Goal: Transaction & Acquisition: Purchase product/service

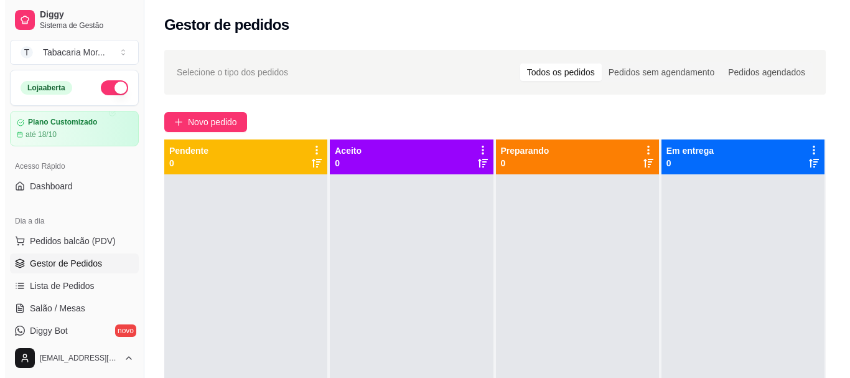
scroll to position [125, 0]
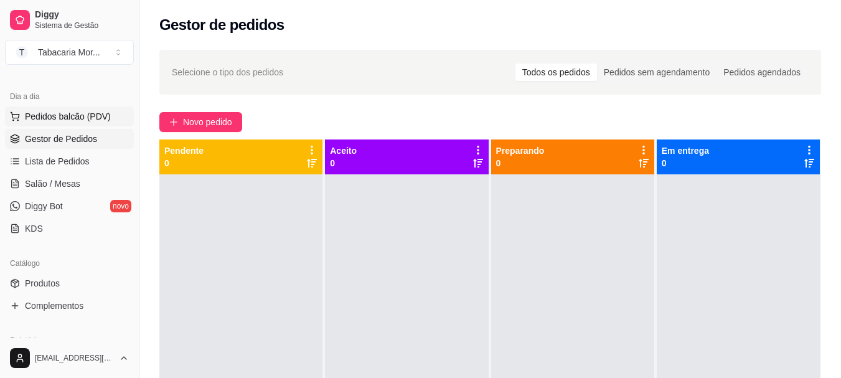
click at [83, 110] on button "Pedidos balcão (PDV)" at bounding box center [69, 116] width 129 height 20
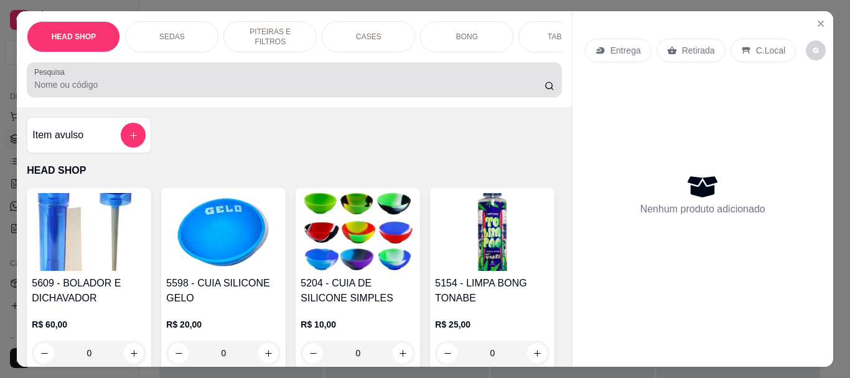
click at [60, 88] on input "Pesquisa" at bounding box center [289, 84] width 511 height 12
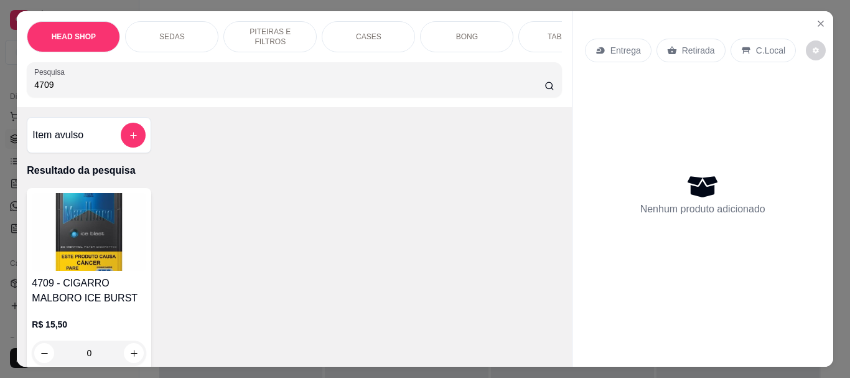
type input "4709"
click at [80, 258] on img at bounding box center [89, 232] width 115 height 78
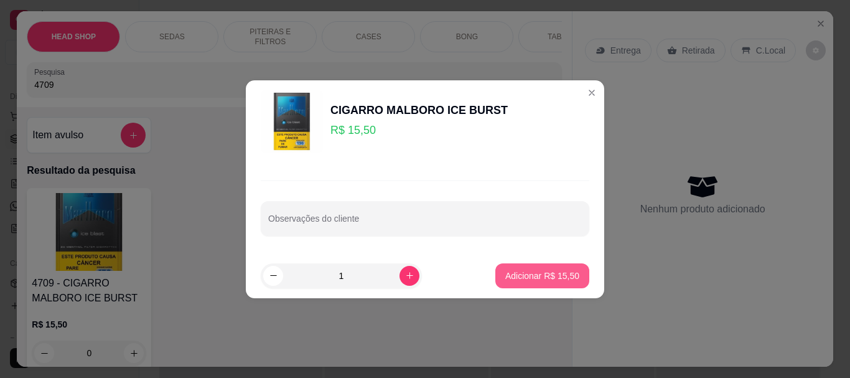
click at [529, 270] on p "Adicionar R$ 15,50" at bounding box center [543, 276] width 74 height 12
type input "1"
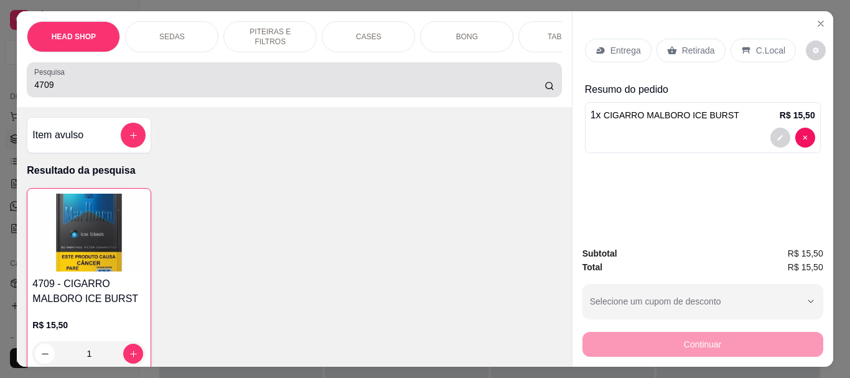
click at [153, 97] on div "Pesquisa 4709" at bounding box center [294, 79] width 535 height 35
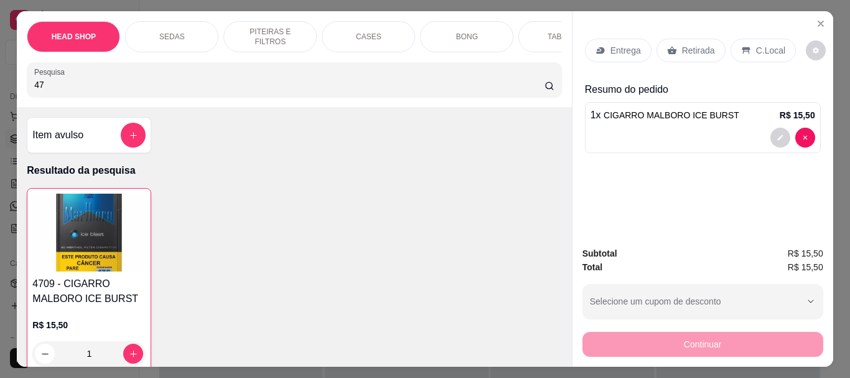
type input "4"
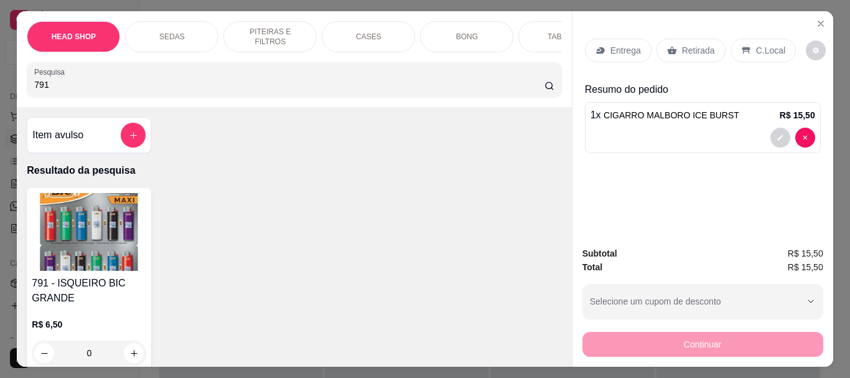
type input "791"
click at [112, 220] on img at bounding box center [89, 232] width 115 height 78
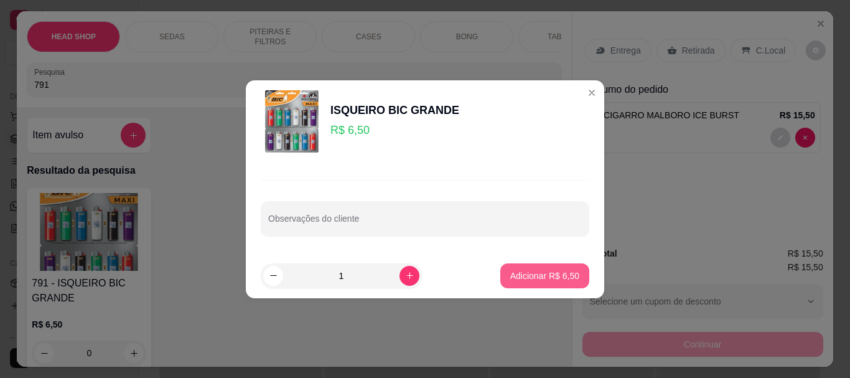
click at [545, 270] on p "Adicionar R$ 6,50" at bounding box center [545, 276] width 69 height 12
type input "1"
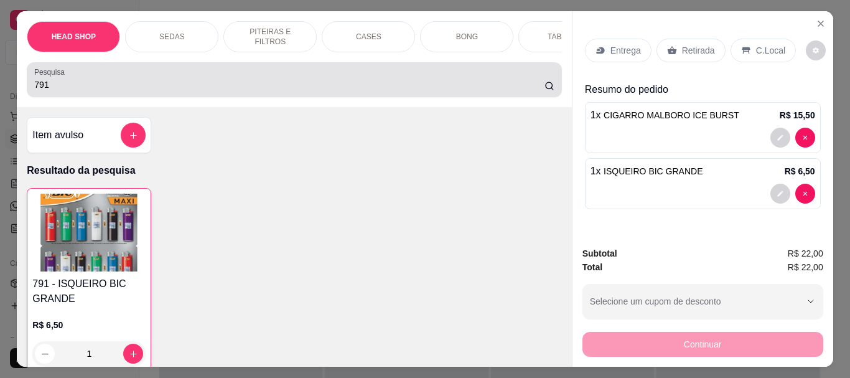
click at [104, 85] on input "791" at bounding box center [289, 84] width 511 height 12
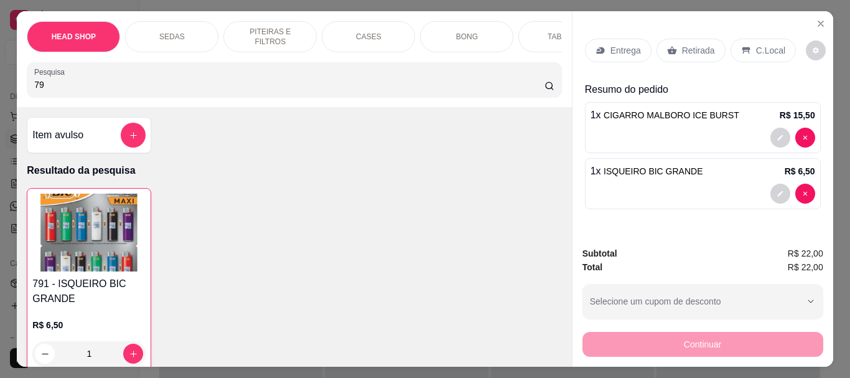
type input "7"
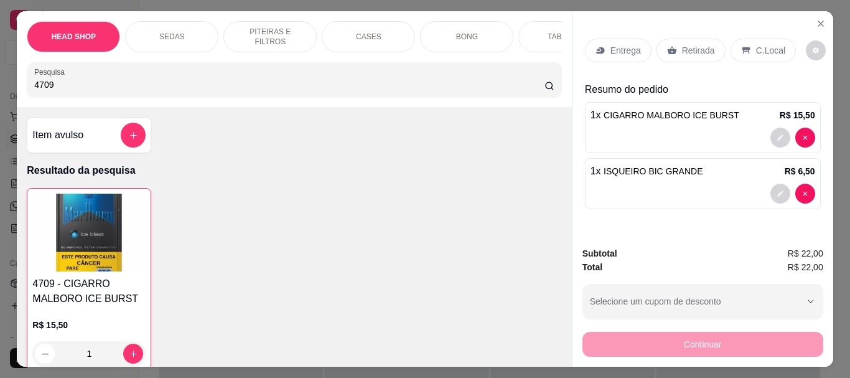
type input "4709"
click at [115, 270] on img at bounding box center [88, 233] width 113 height 78
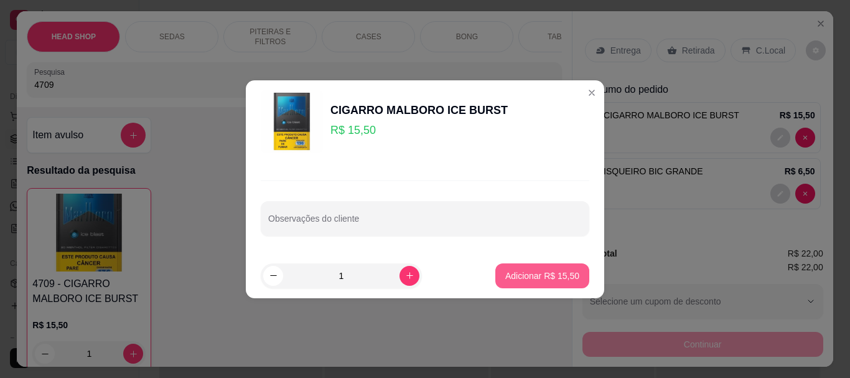
click at [515, 269] on button "Adicionar R$ 15,50" at bounding box center [543, 275] width 94 height 25
type input "2"
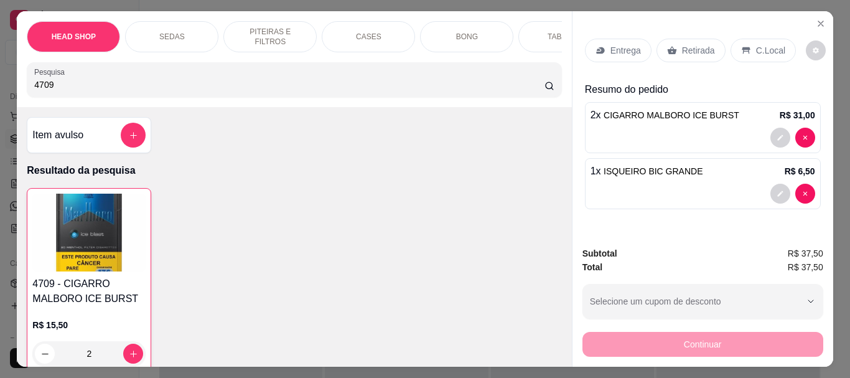
click at [106, 91] on input "4709" at bounding box center [289, 84] width 511 height 12
type input "4"
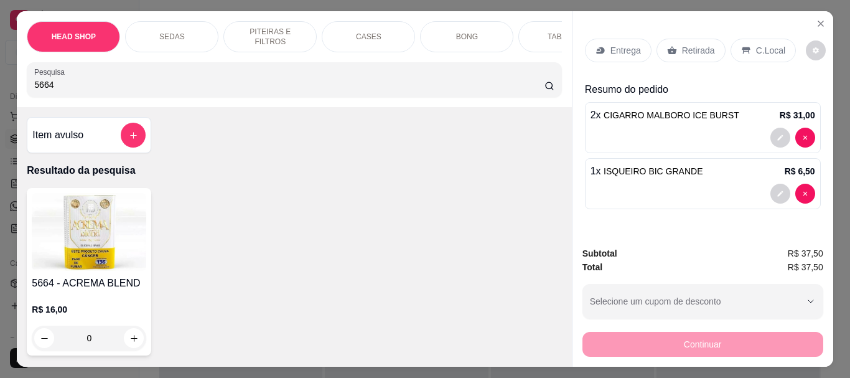
type input "5664"
click at [87, 233] on img at bounding box center [89, 232] width 115 height 78
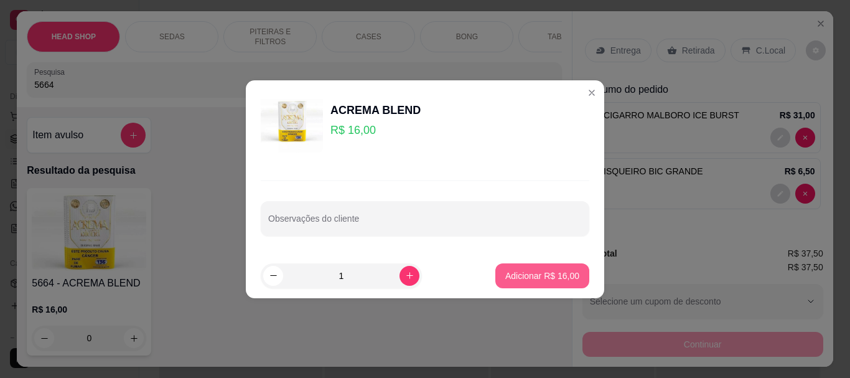
click at [525, 271] on p "Adicionar R$ 16,00" at bounding box center [543, 276] width 74 height 12
type input "1"
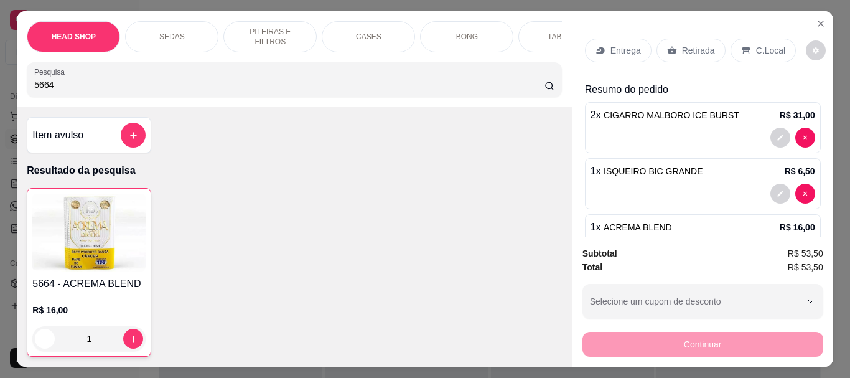
click at [687, 44] on p "Retirada" at bounding box center [698, 50] width 33 height 12
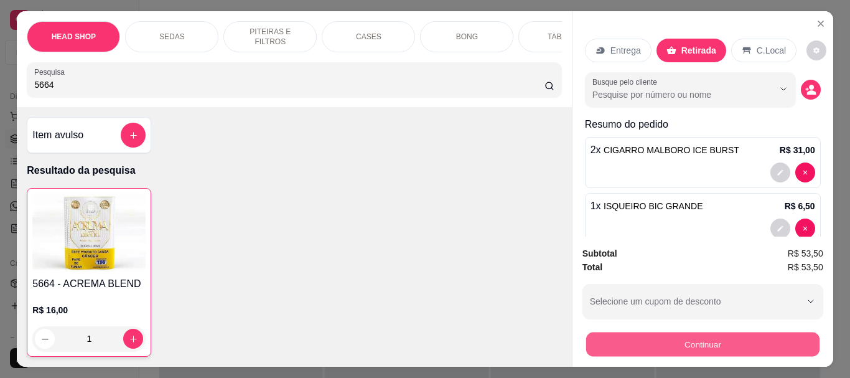
click at [716, 347] on button "Continuar" at bounding box center [702, 344] width 233 height 24
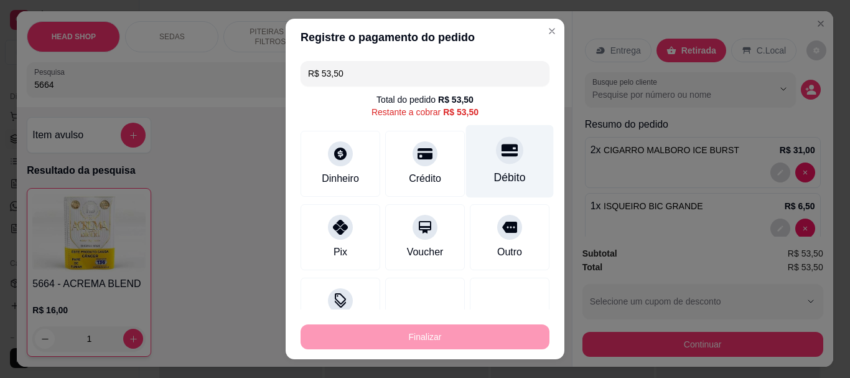
click at [502, 154] on icon at bounding box center [510, 150] width 16 height 12
type input "R$ 0,00"
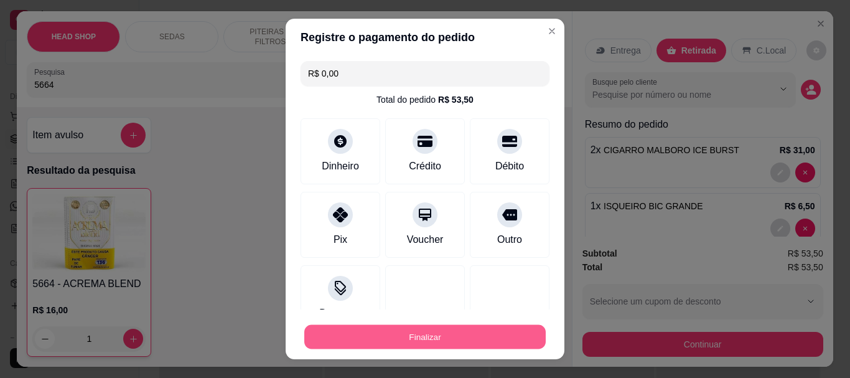
click at [511, 341] on button "Finalizar" at bounding box center [425, 336] width 242 height 24
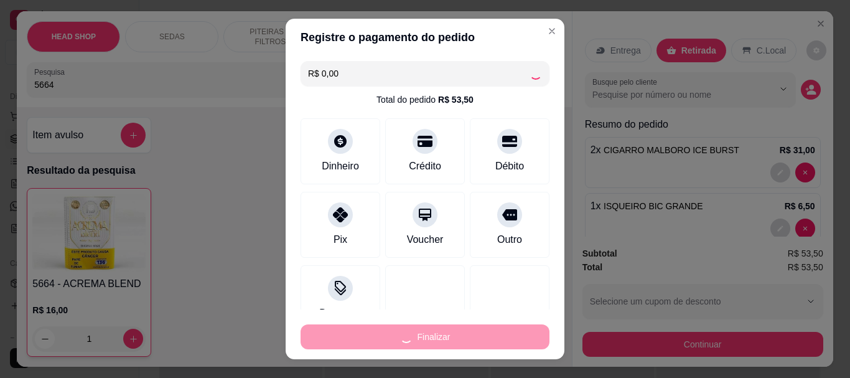
type input "0"
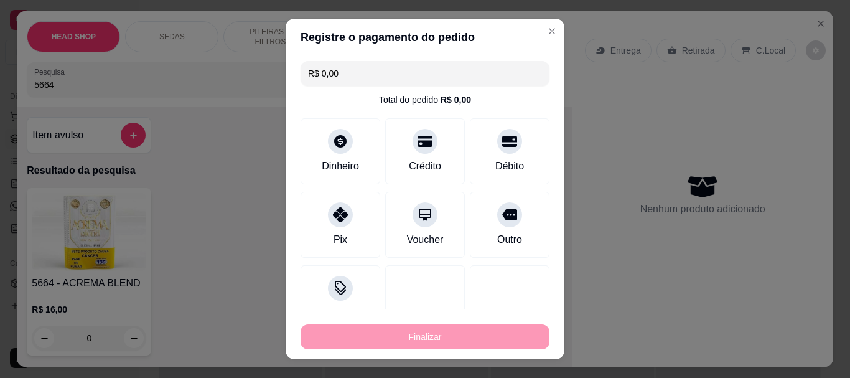
type input "-R$ 53,50"
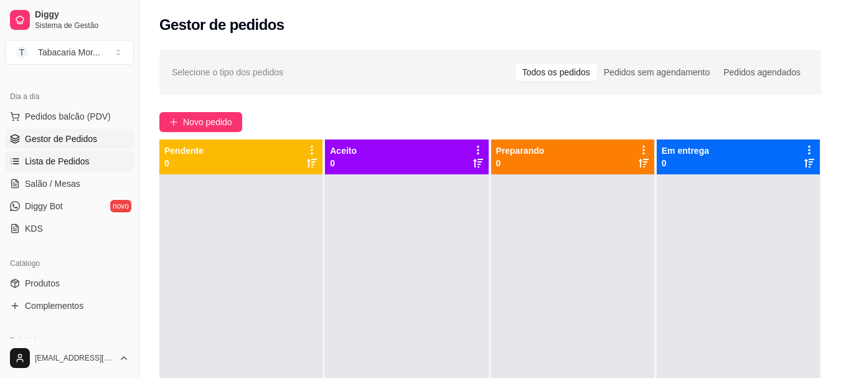
click at [78, 152] on link "Lista de Pedidos" at bounding box center [69, 161] width 129 height 20
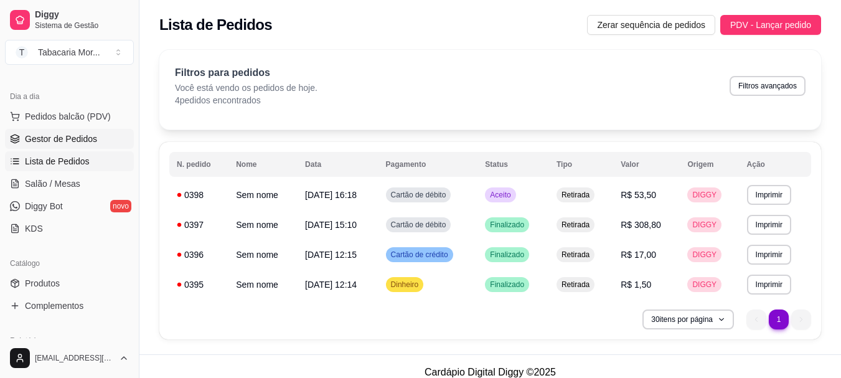
click at [47, 133] on span "Gestor de Pedidos" at bounding box center [61, 139] width 72 height 12
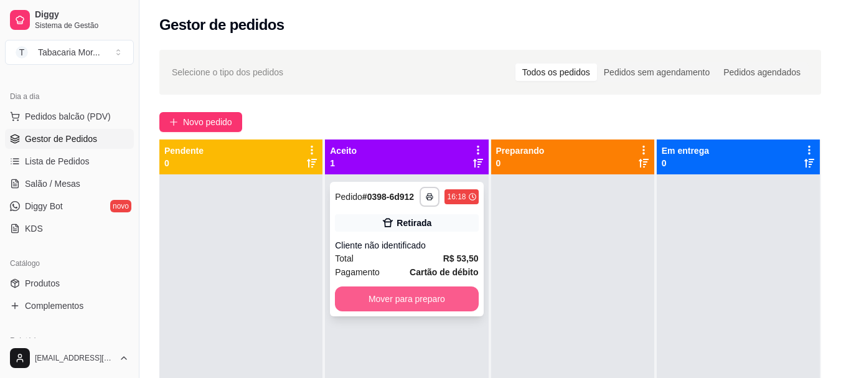
click at [445, 293] on button "Mover para preparo" at bounding box center [406, 298] width 143 height 25
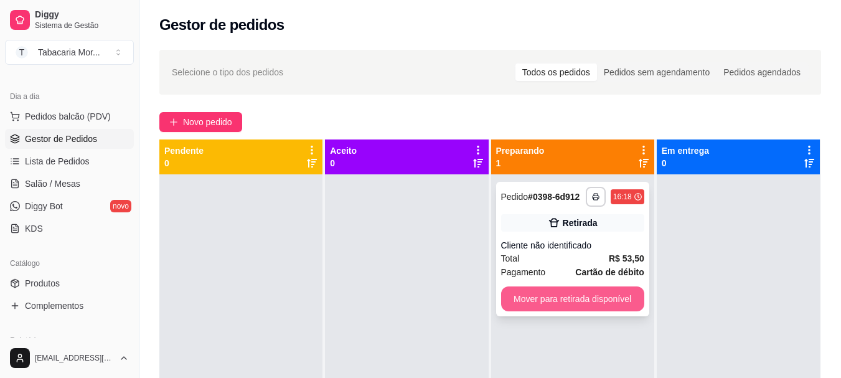
click at [570, 301] on button "Mover para retirada disponível" at bounding box center [572, 298] width 143 height 25
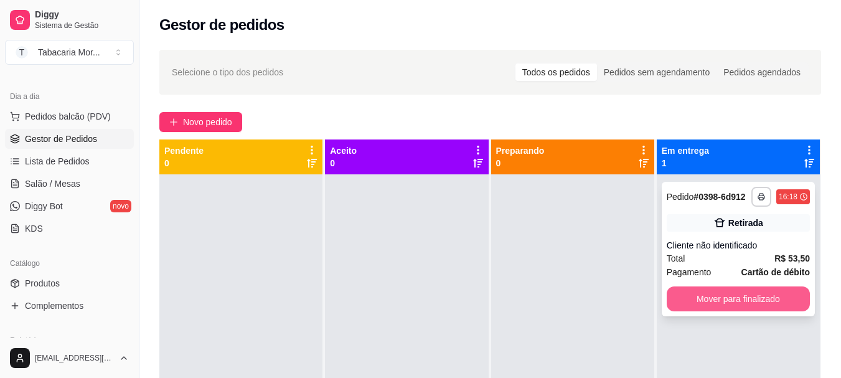
click at [734, 299] on button "Mover para finalizado" at bounding box center [738, 298] width 143 height 25
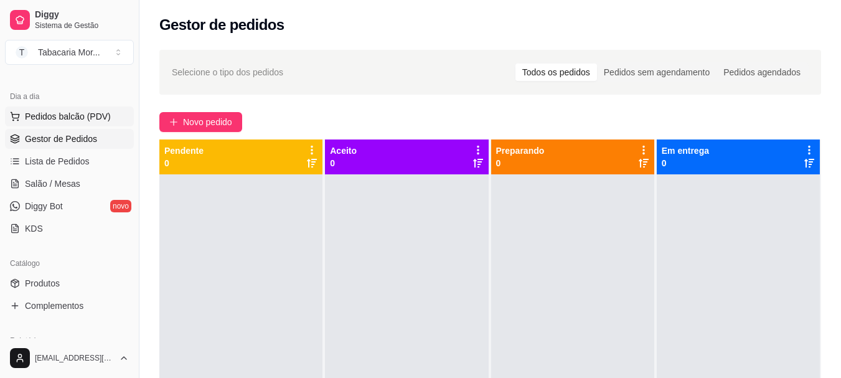
click at [78, 120] on span "Pedidos balcão (PDV)" at bounding box center [68, 116] width 86 height 12
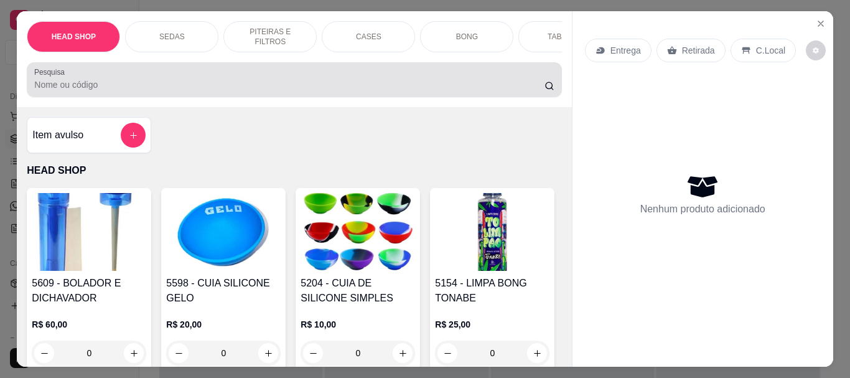
click at [80, 90] on input "Pesquisa" at bounding box center [289, 84] width 511 height 12
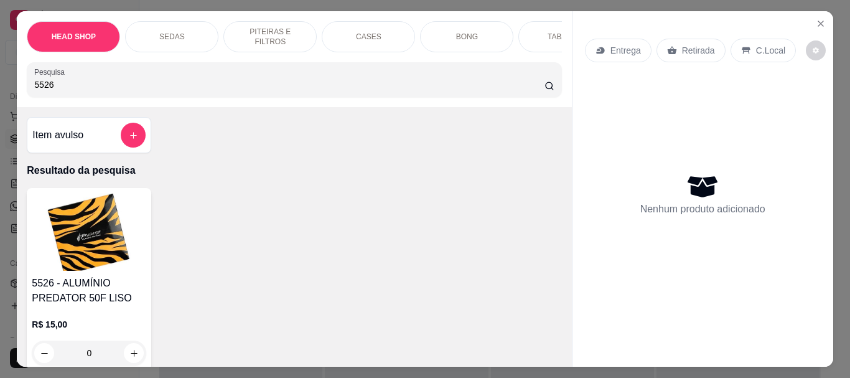
type input "5526"
click at [89, 227] on img at bounding box center [89, 232] width 115 height 78
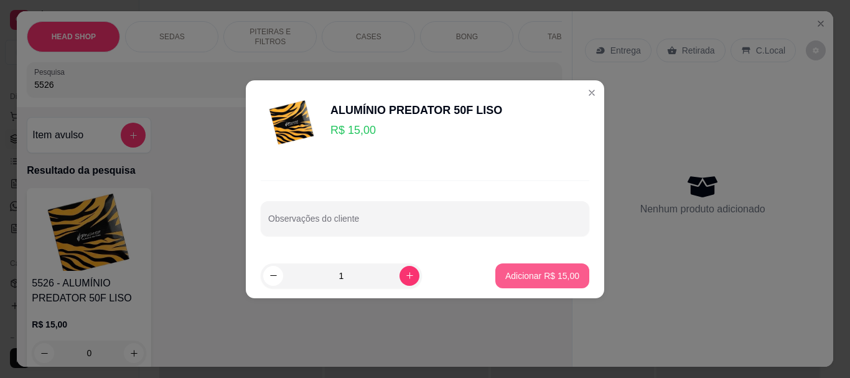
click at [564, 273] on p "Adicionar R$ 15,00" at bounding box center [543, 276] width 74 height 12
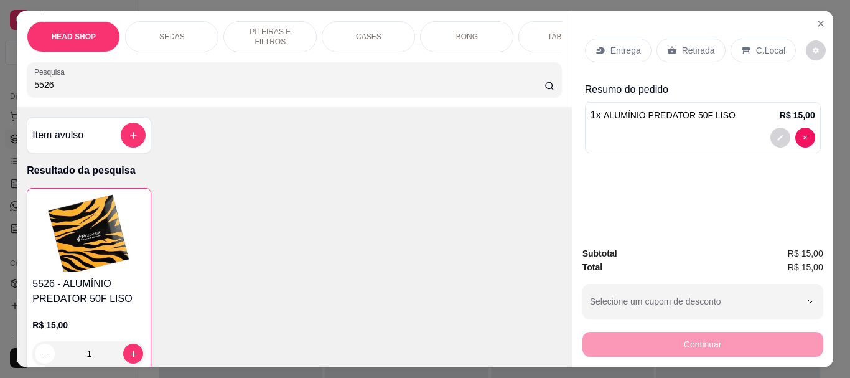
type input "1"
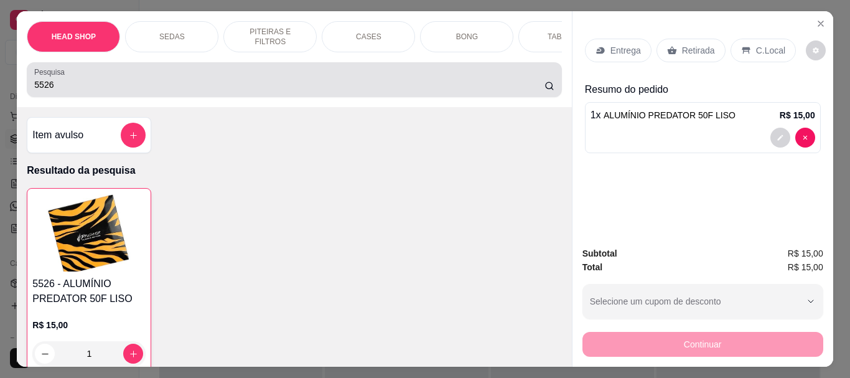
click at [178, 91] on input "5526" at bounding box center [289, 84] width 511 height 12
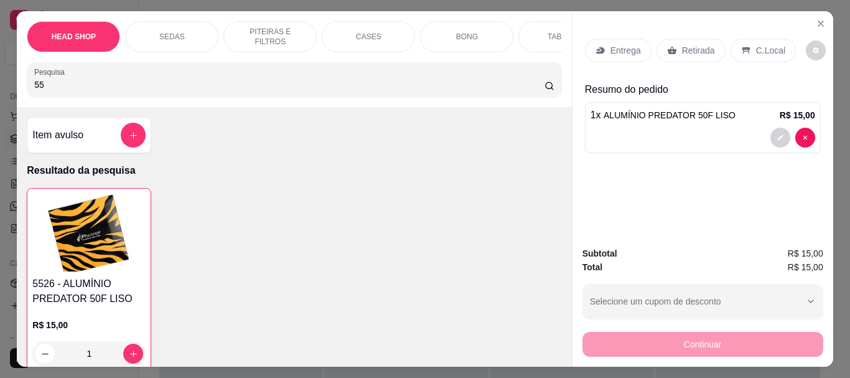
type input "5"
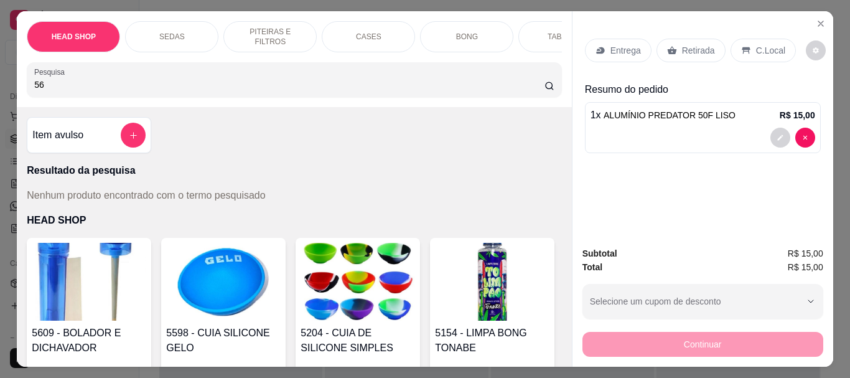
type input "5"
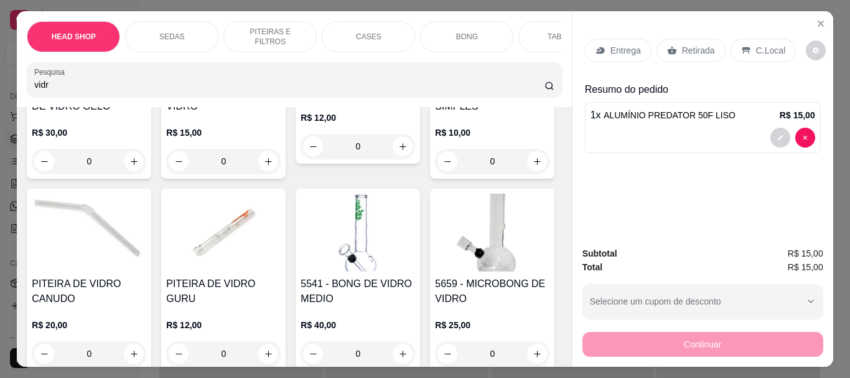
scroll to position [187, 0]
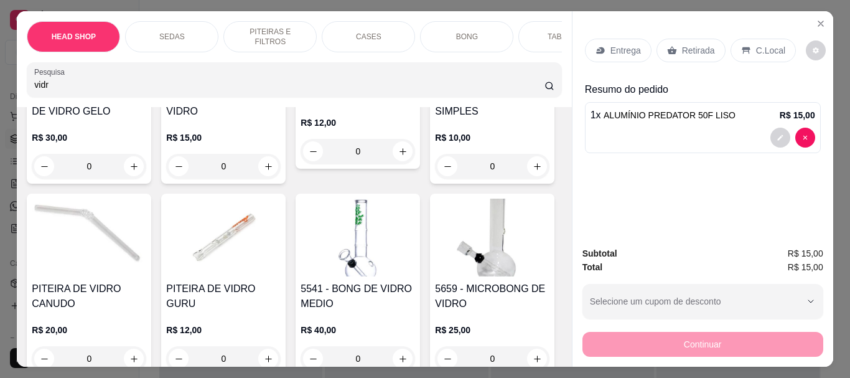
click at [130, 91] on input "vidr" at bounding box center [289, 84] width 511 height 12
type input "v"
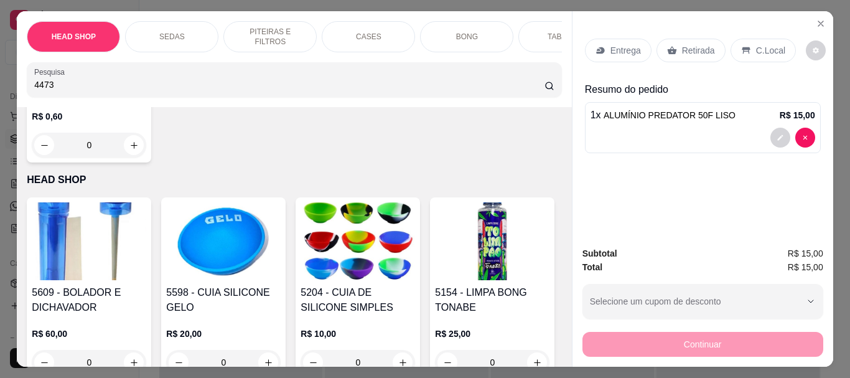
scroll to position [0, 0]
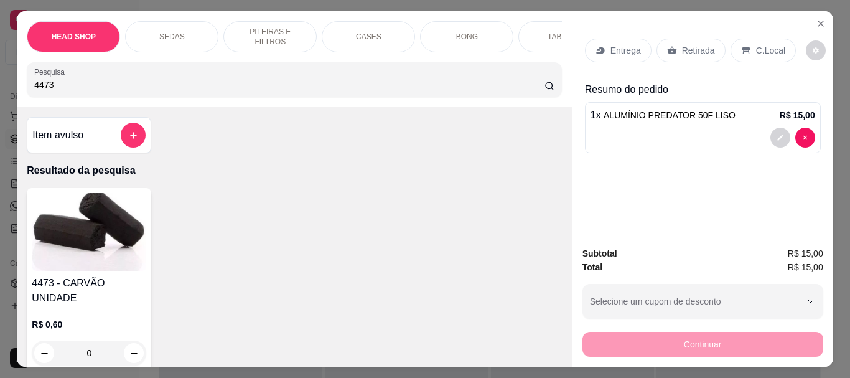
type input "4473"
click at [83, 231] on img at bounding box center [89, 232] width 115 height 78
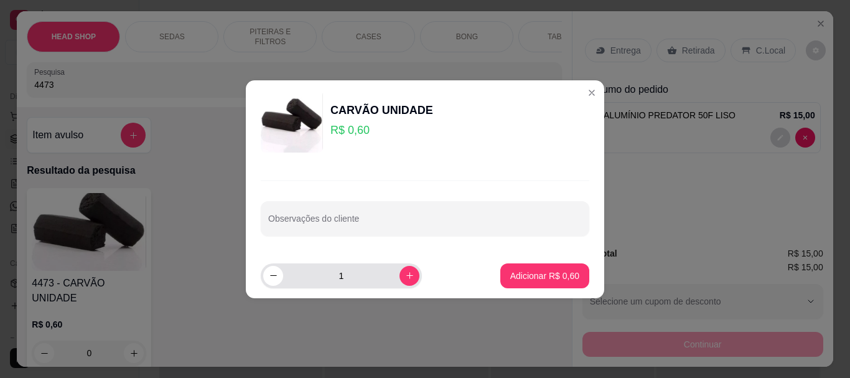
click at [355, 270] on input "1" at bounding box center [341, 275] width 116 height 25
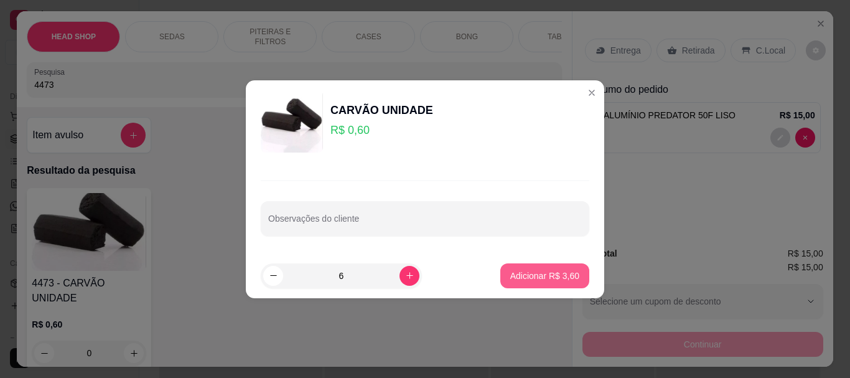
type input "6"
click at [567, 278] on p "Adicionar R$ 3,60" at bounding box center [544, 276] width 67 height 12
type input "6"
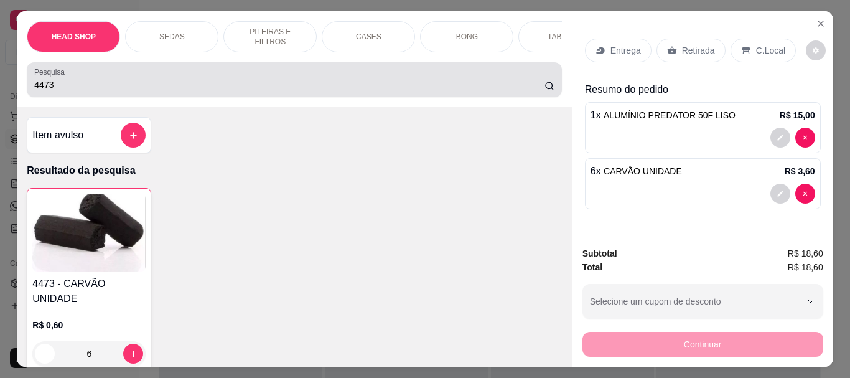
click at [57, 88] on input "4473" at bounding box center [289, 84] width 511 height 12
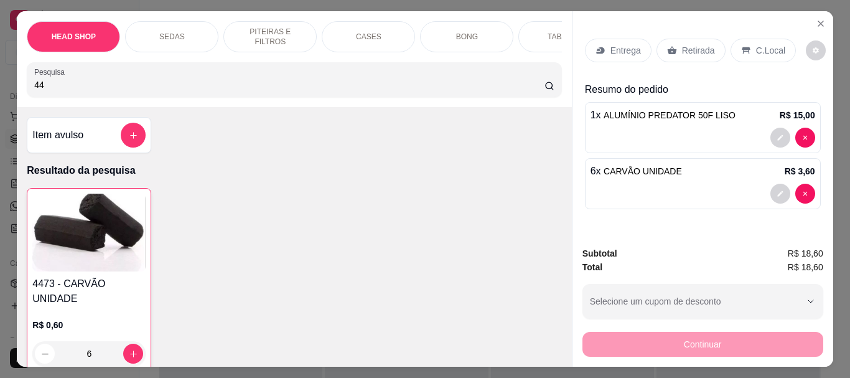
type input "4"
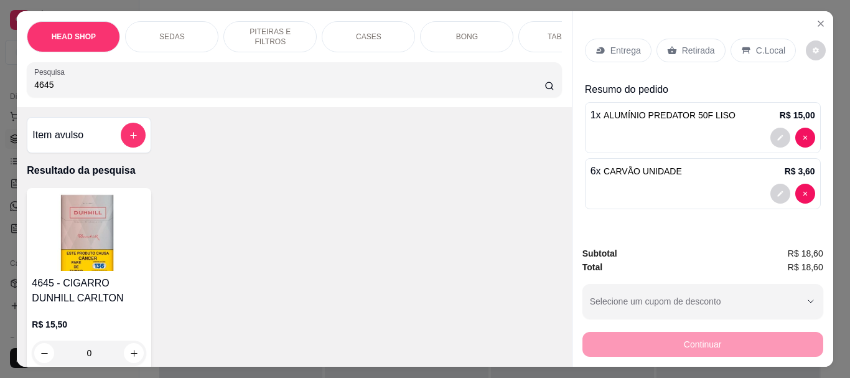
type input "4645"
click at [100, 237] on img at bounding box center [89, 232] width 115 height 78
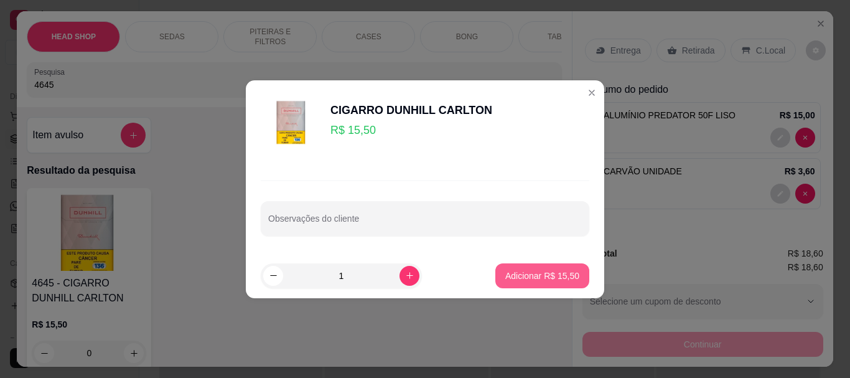
click at [559, 278] on p "Adicionar R$ 15,50" at bounding box center [543, 276] width 74 height 12
type input "1"
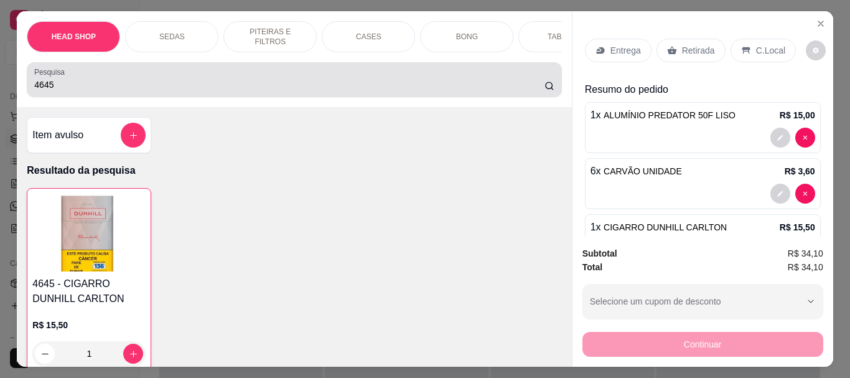
click at [97, 91] on input "4645" at bounding box center [289, 84] width 511 height 12
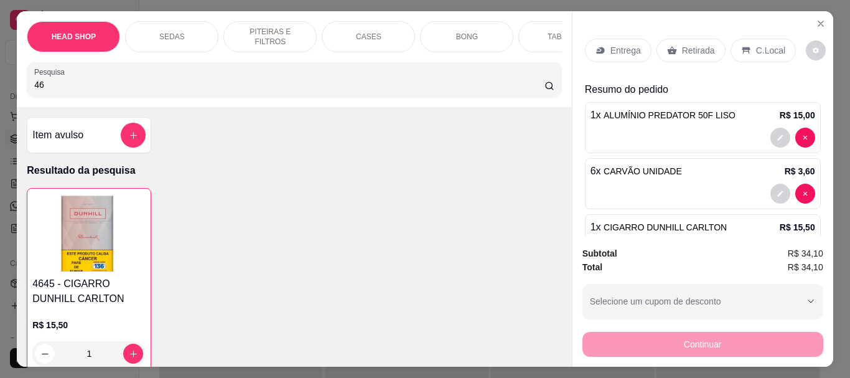
type input "4"
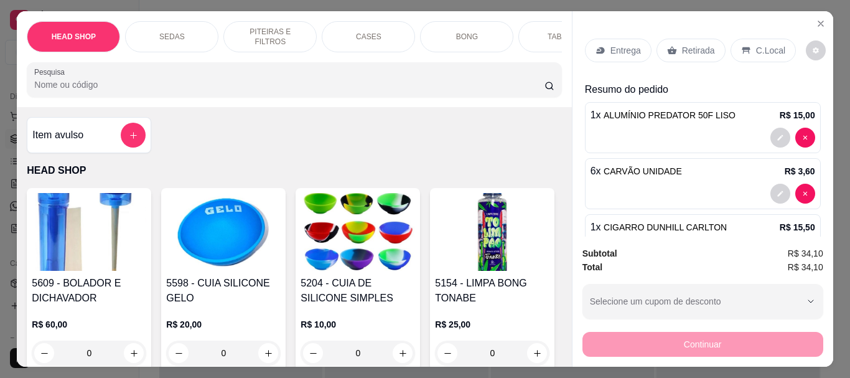
type input "j"
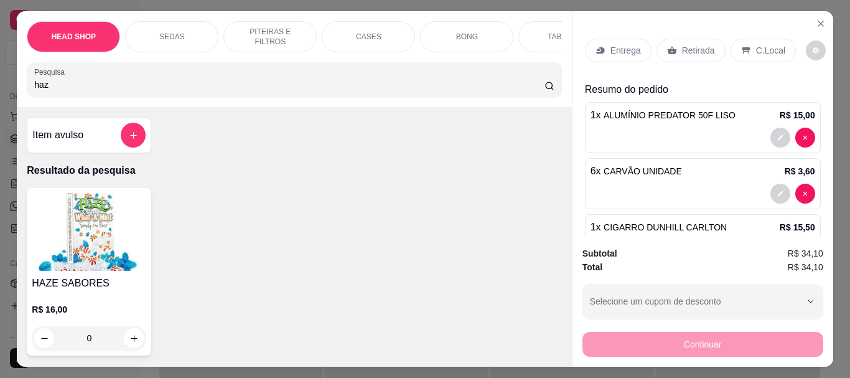
type input "haz"
click at [64, 240] on img at bounding box center [89, 232] width 115 height 78
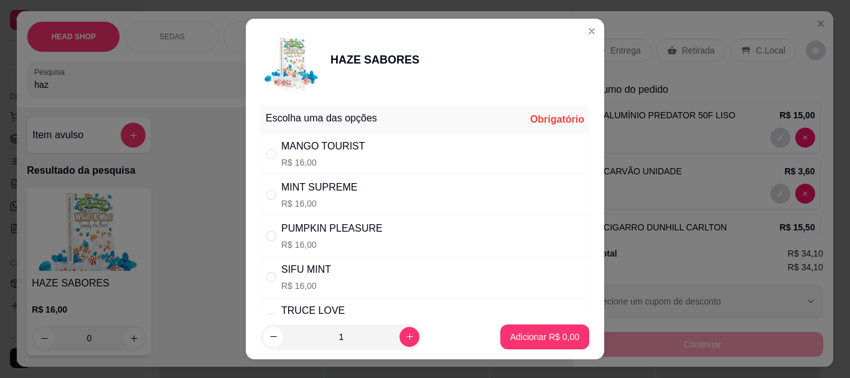
click at [318, 143] on div "MANGO TOURIST" at bounding box center [323, 146] width 84 height 15
radio input "true"
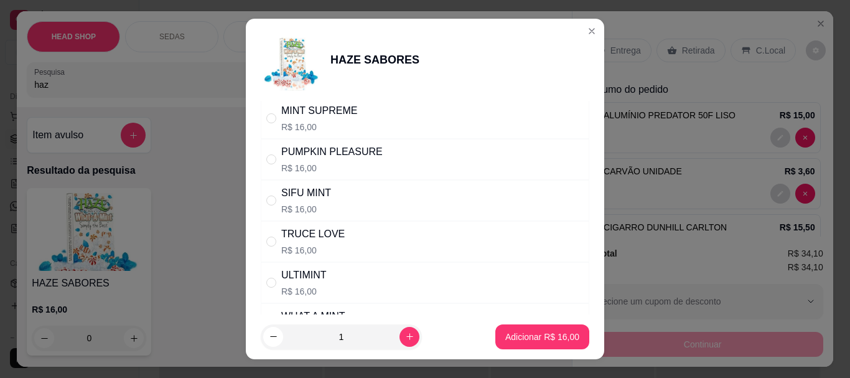
scroll to position [200, 0]
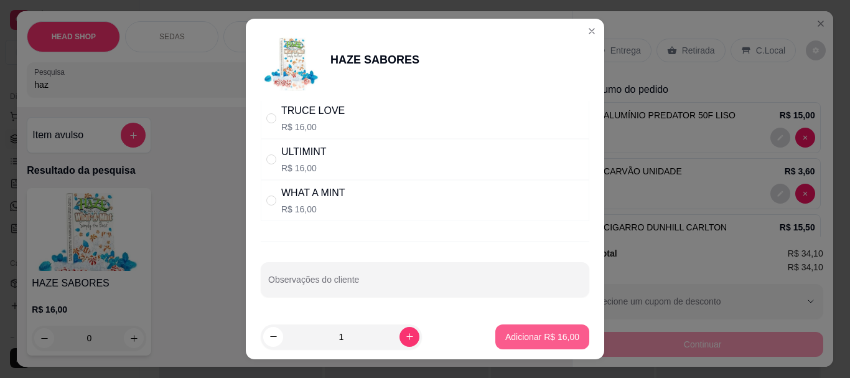
click at [525, 337] on p "Adicionar R$ 16,00" at bounding box center [543, 337] width 74 height 12
type input "1"
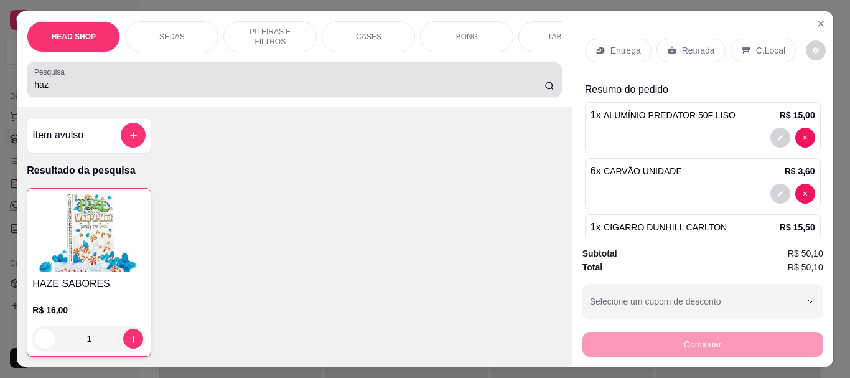
click at [68, 91] on input "haz" at bounding box center [289, 84] width 511 height 12
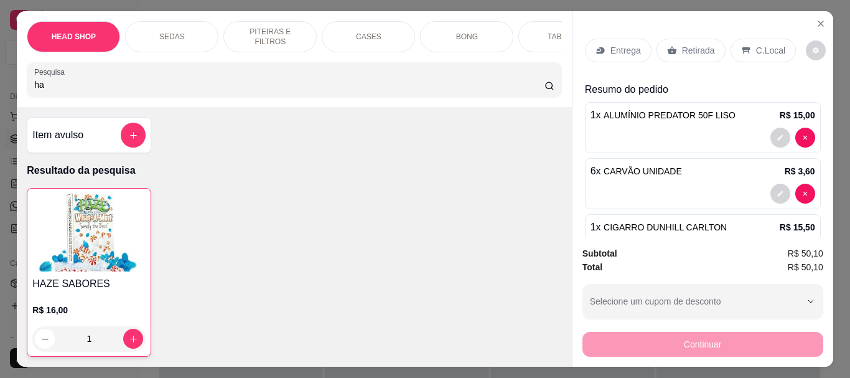
type input "h"
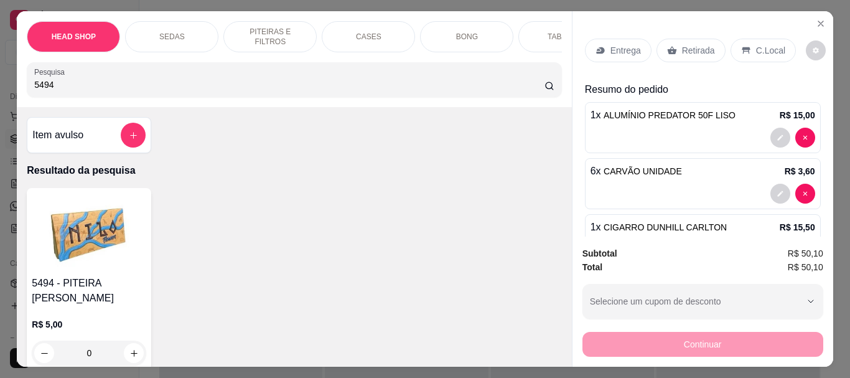
type input "5494"
click at [88, 243] on img at bounding box center [89, 232] width 115 height 78
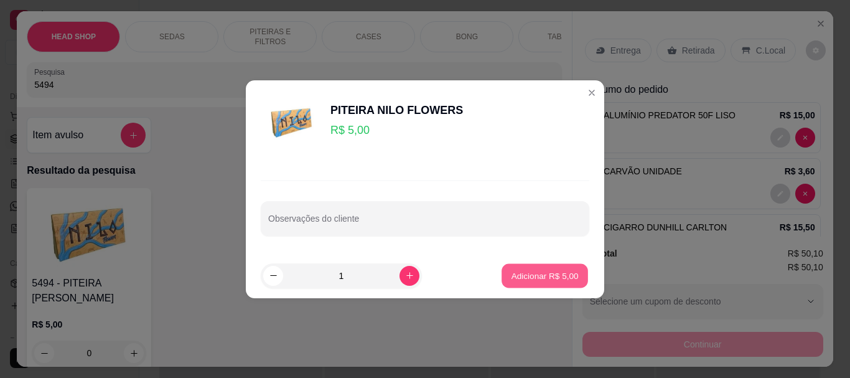
click at [539, 278] on p "Adicionar R$ 5,00" at bounding box center [544, 276] width 67 height 12
type input "1"
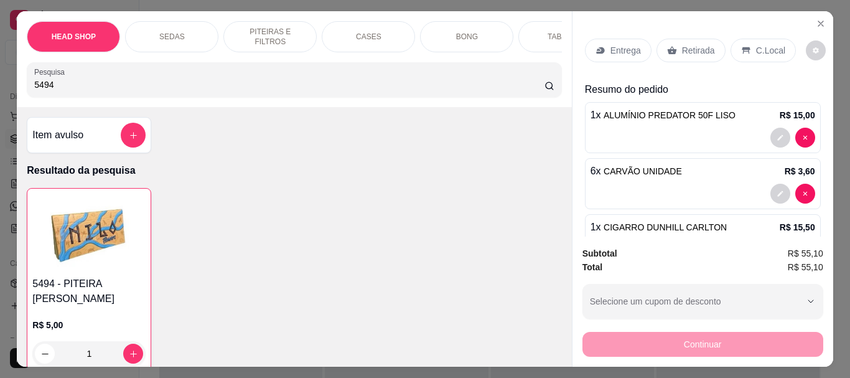
click at [114, 83] on input "5494" at bounding box center [289, 84] width 511 height 12
type input "5"
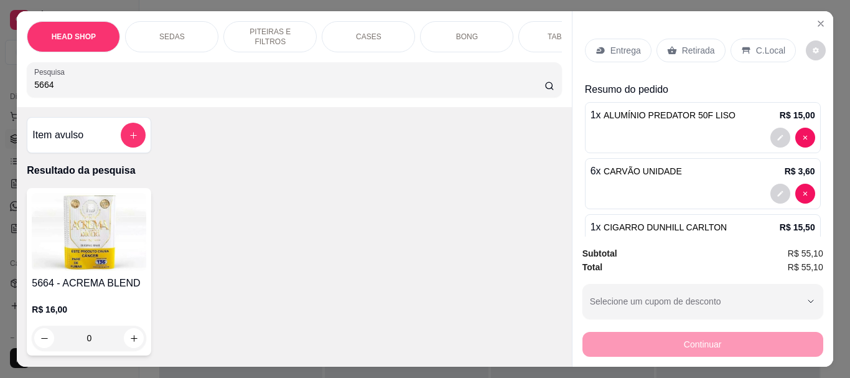
type input "5664"
click at [97, 230] on img at bounding box center [89, 232] width 115 height 78
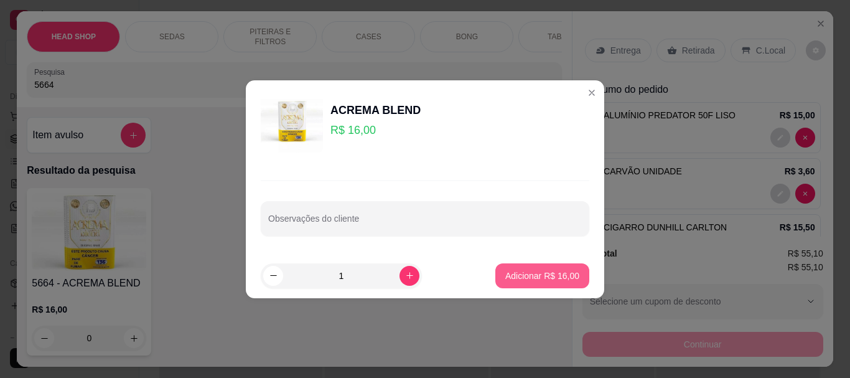
click at [555, 278] on p "Adicionar R$ 16,00" at bounding box center [543, 276] width 74 height 12
type input "1"
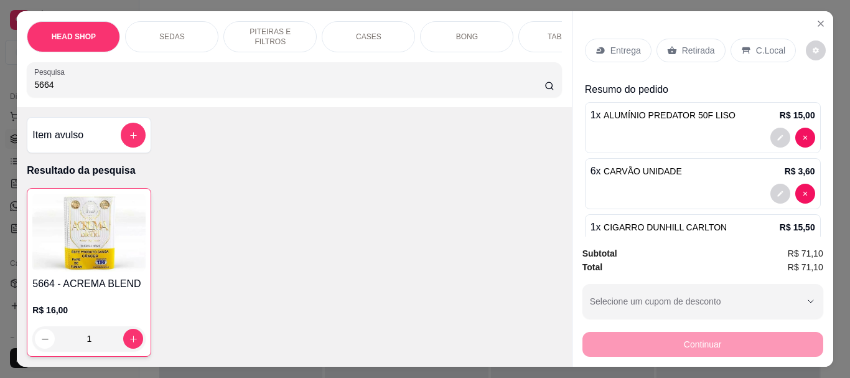
click at [171, 86] on input "5664" at bounding box center [289, 84] width 511 height 12
type input "5"
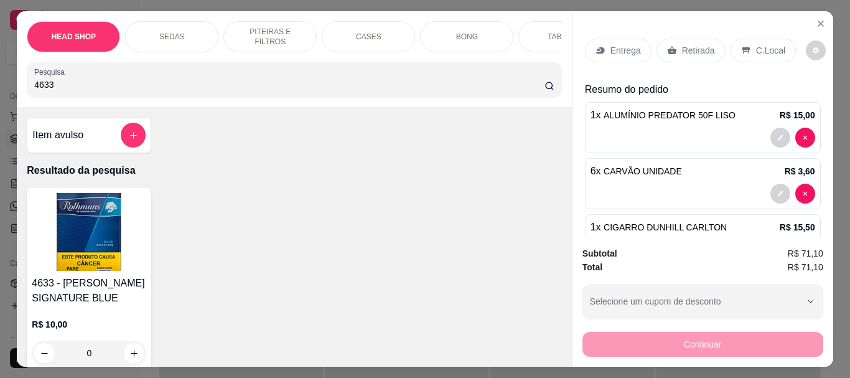
type input "4633"
click at [89, 306] on h4 "4633 - [PERSON_NAME] SIGNATURE BLUE" at bounding box center [89, 291] width 115 height 30
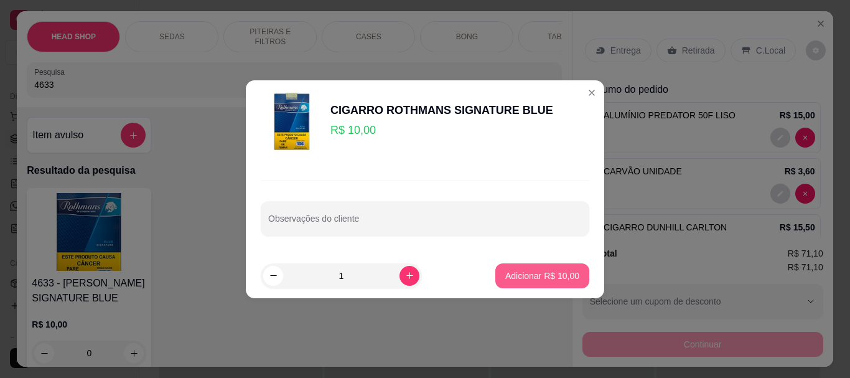
click at [565, 280] on p "Adicionar R$ 10,00" at bounding box center [543, 276] width 74 height 12
type input "1"
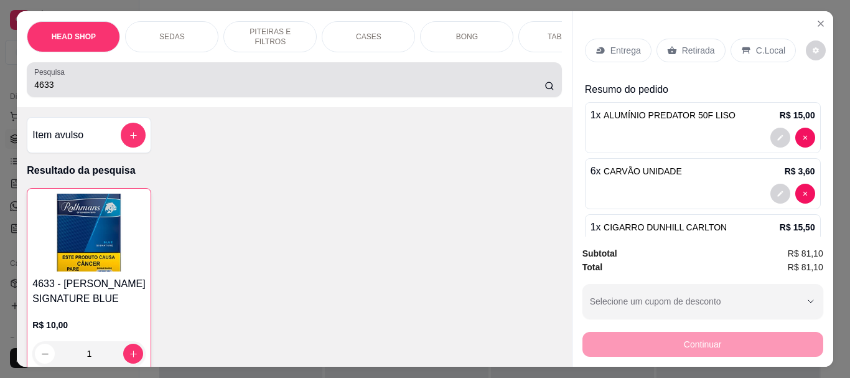
click at [74, 84] on input "4633" at bounding box center [289, 84] width 511 height 12
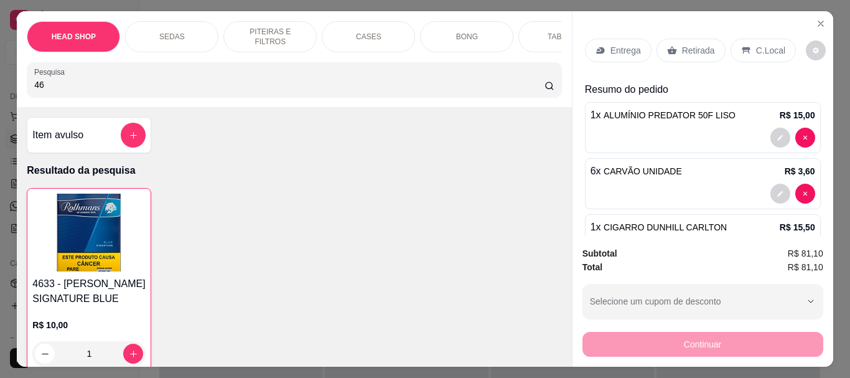
type input "4"
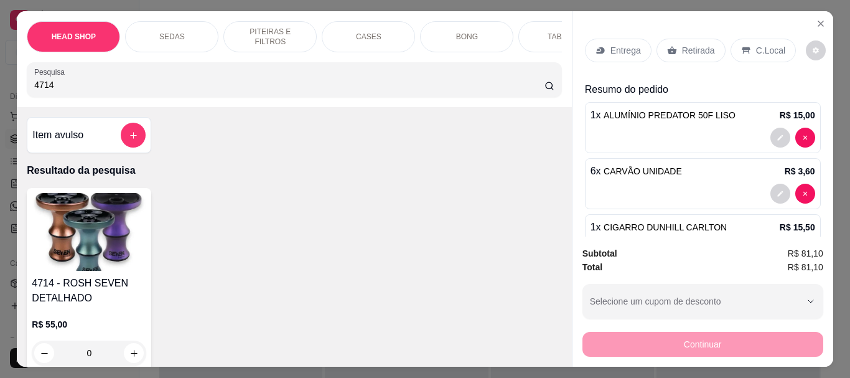
type input "4714"
click at [70, 268] on img at bounding box center [89, 232] width 115 height 78
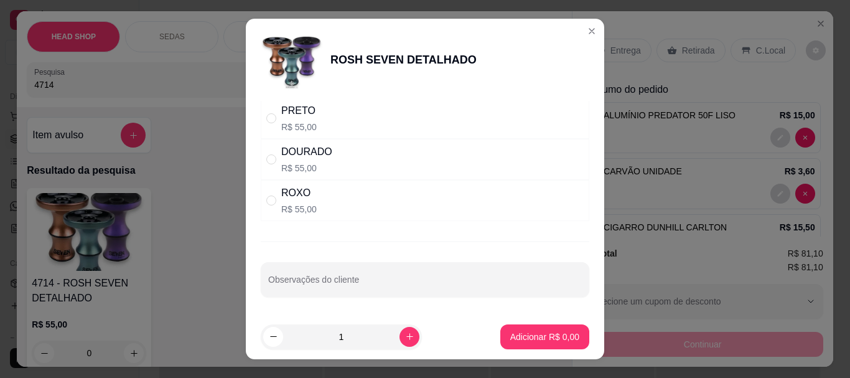
scroll to position [14, 0]
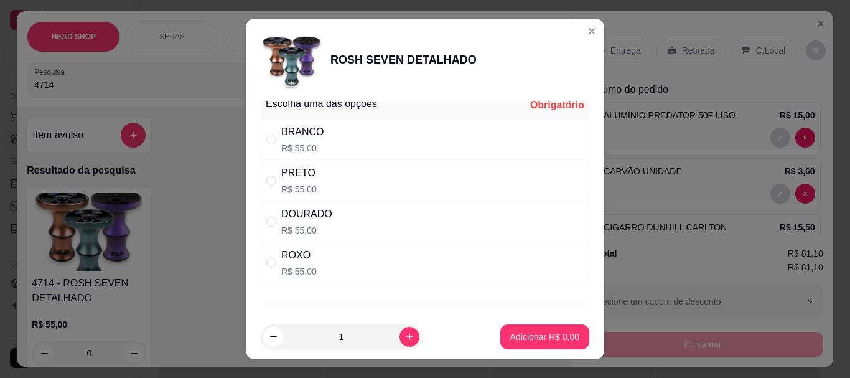
click at [283, 224] on p "R$ 55,00" at bounding box center [306, 230] width 51 height 12
radio input "true"
click at [532, 336] on p "Adicionar R$ 55,00" at bounding box center [543, 337] width 74 height 12
type input "1"
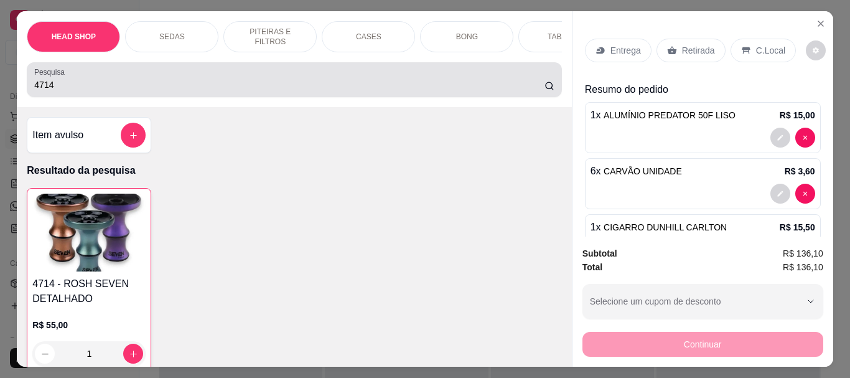
click at [116, 89] on input "4714" at bounding box center [289, 84] width 511 height 12
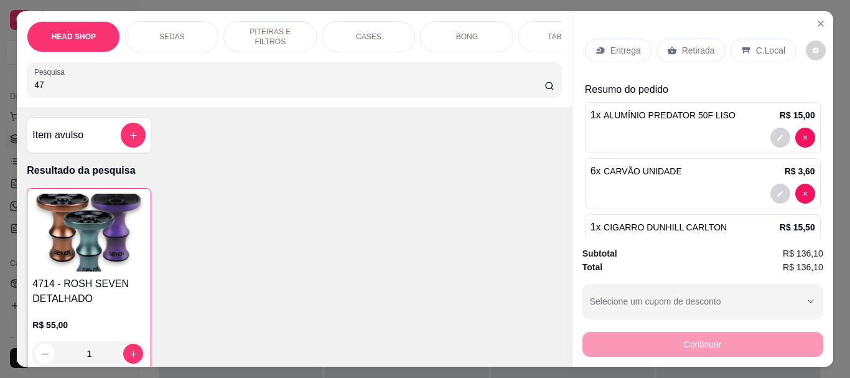
type input "4"
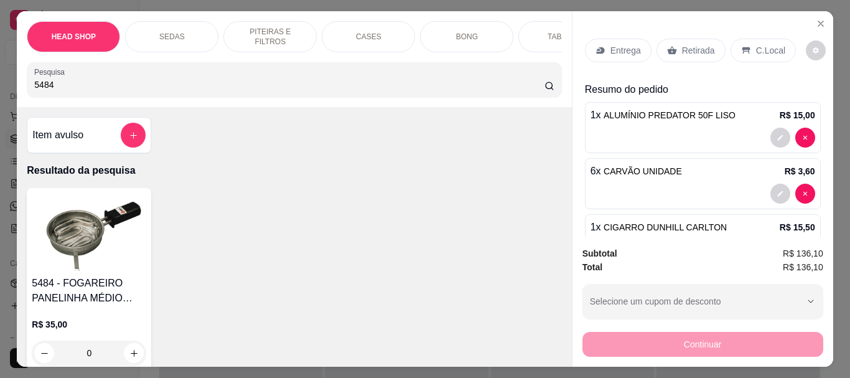
type input "5484"
click at [80, 222] on img at bounding box center [89, 232] width 115 height 78
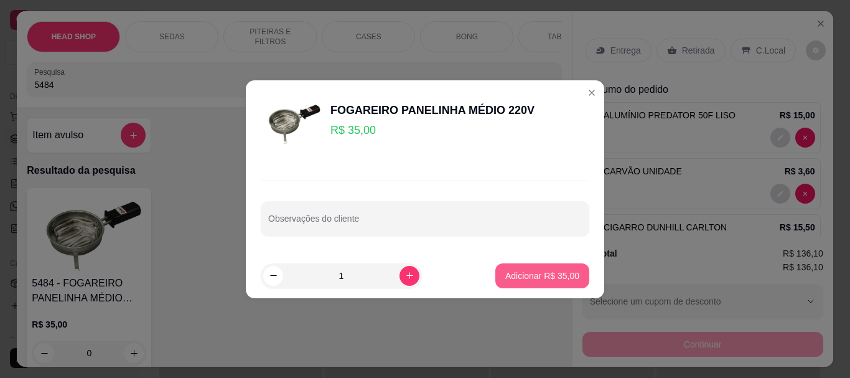
click at [552, 278] on p "Adicionar R$ 35,00" at bounding box center [543, 276] width 74 height 12
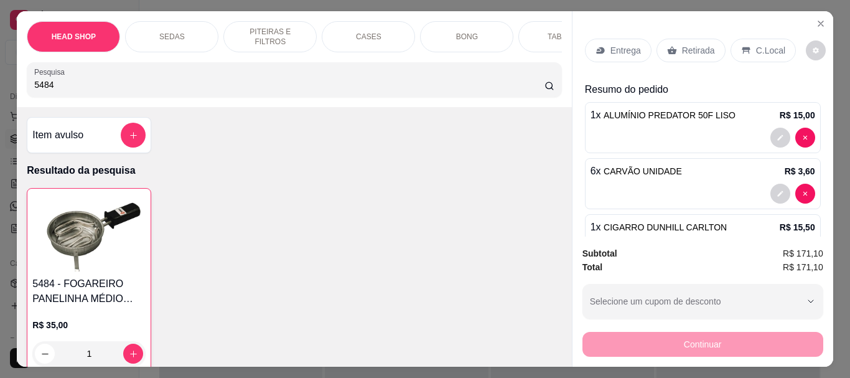
type input "1"
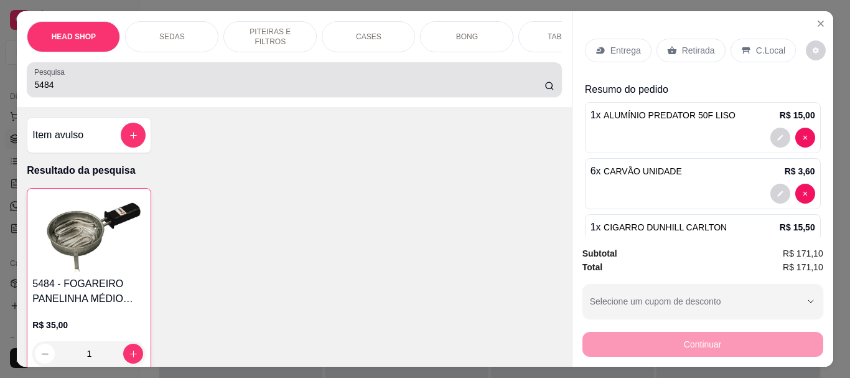
click at [83, 82] on div "5484" at bounding box center [294, 79] width 520 height 25
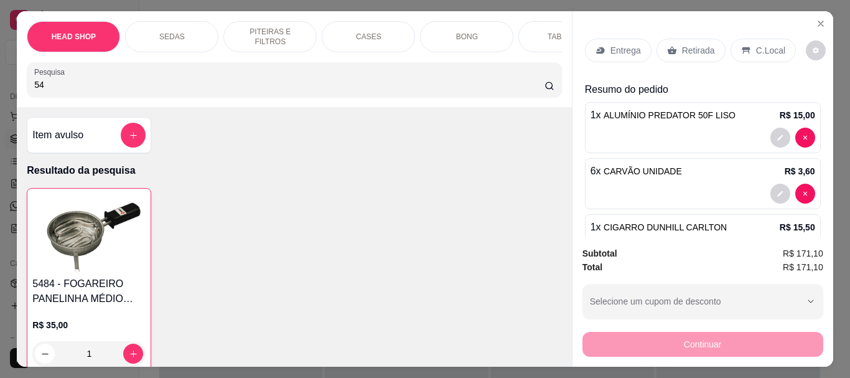
type input "5"
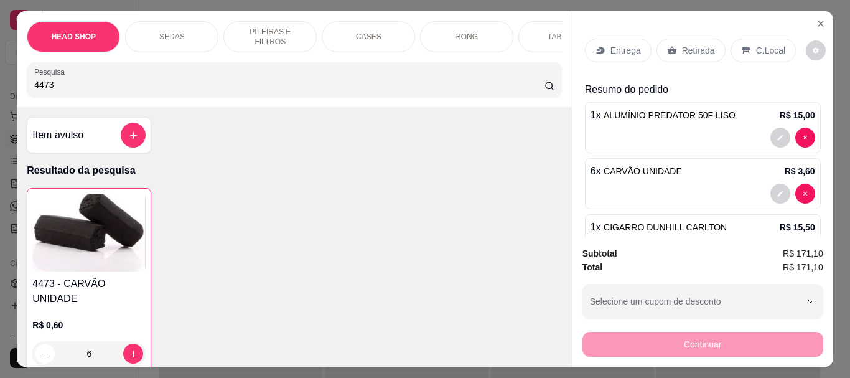
type input "4473"
click at [61, 286] on h4 "4473 - CARVÃO UNIDADE" at bounding box center [88, 291] width 113 height 30
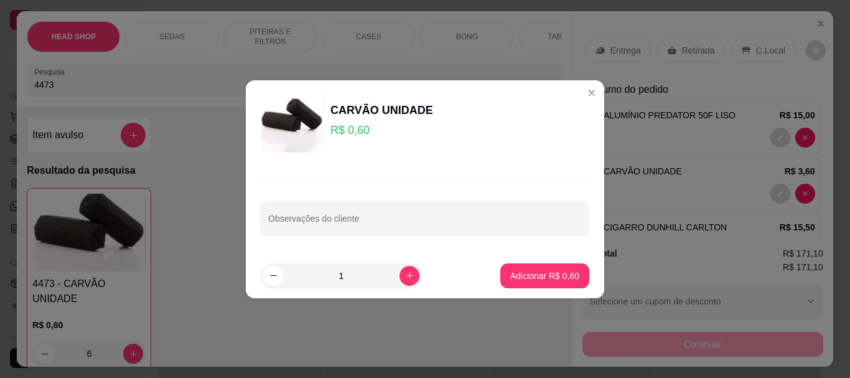
click at [362, 275] on input "1" at bounding box center [341, 275] width 116 height 25
type input "10"
click at [552, 274] on p "Adicionar R$ 6,00" at bounding box center [545, 276] width 69 height 12
type input "16"
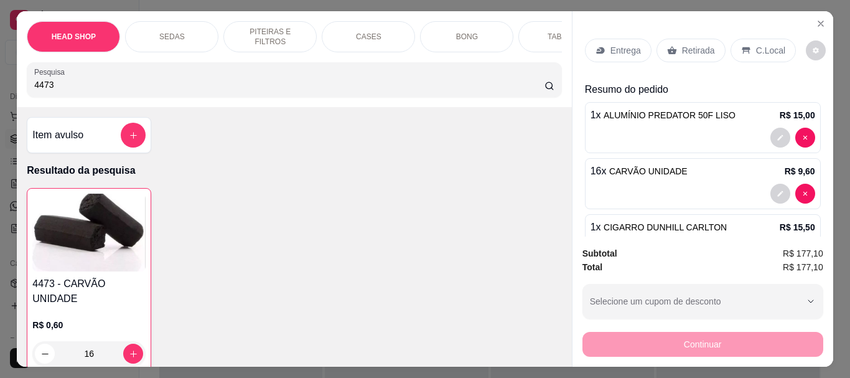
click at [112, 91] on input "4473" at bounding box center [289, 84] width 511 height 12
type input "4"
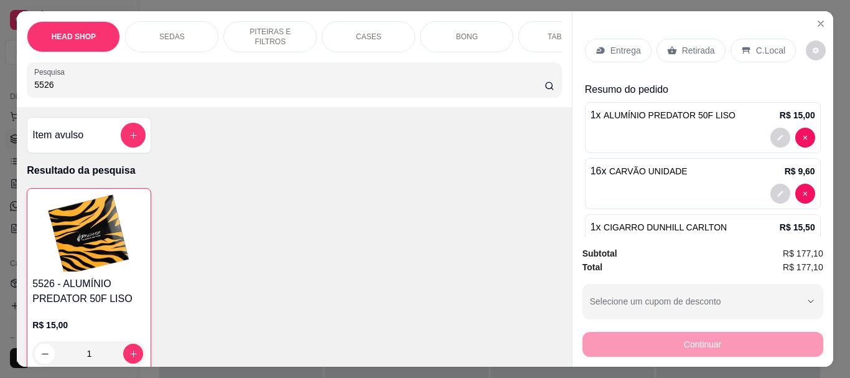
type input "5526"
click at [116, 258] on img at bounding box center [88, 233] width 113 height 78
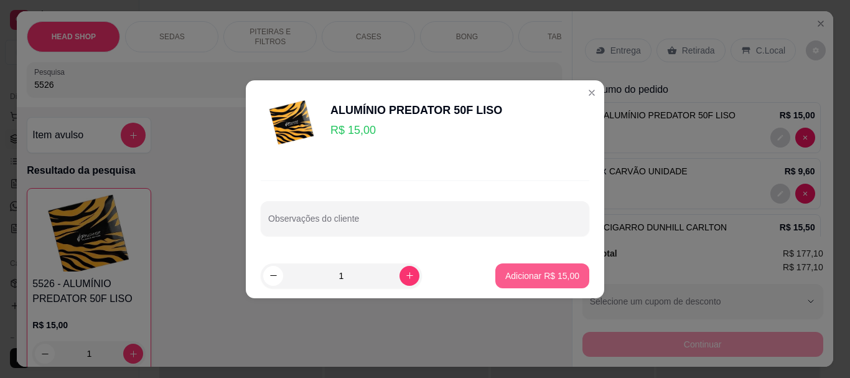
click at [530, 273] on p "Adicionar R$ 15,00" at bounding box center [543, 276] width 74 height 12
type input "2"
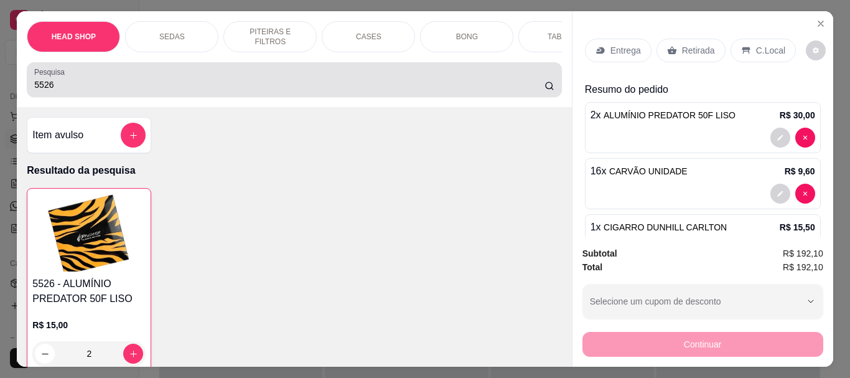
click at [82, 72] on div "5526" at bounding box center [294, 79] width 520 height 25
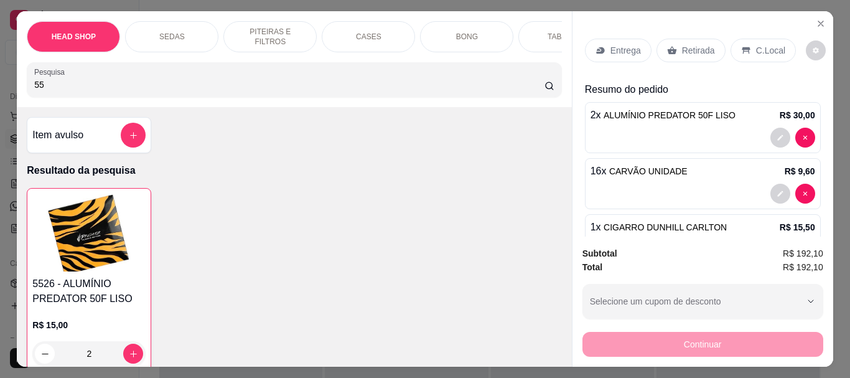
type input "5"
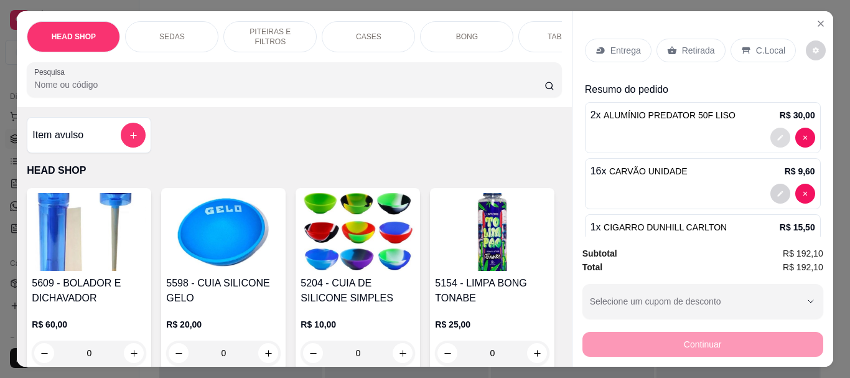
click at [777, 134] on icon "decrease-product-quantity" at bounding box center [780, 137] width 7 height 7
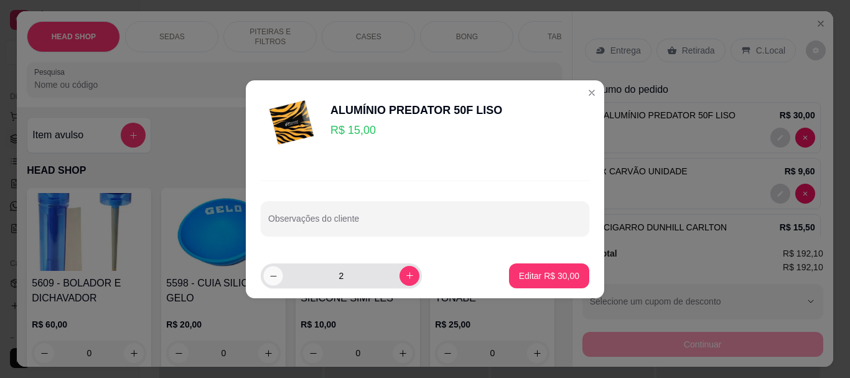
click at [267, 276] on button "decrease-product-quantity" at bounding box center [272, 275] width 19 height 19
type input "1"
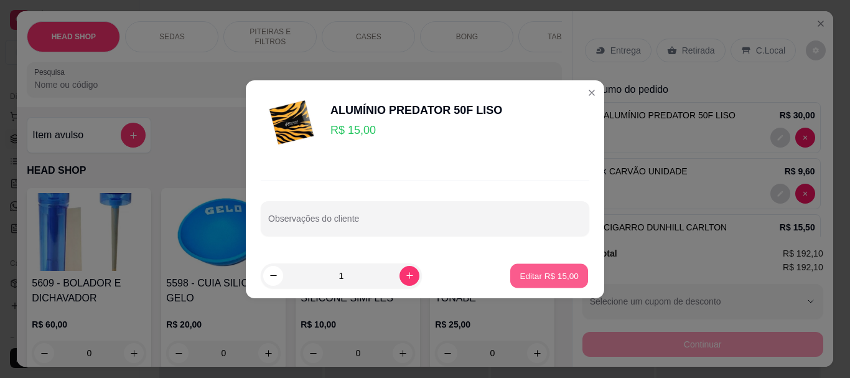
click at [555, 281] on p "Editar R$ 15,00" at bounding box center [549, 276] width 59 height 12
type input "1"
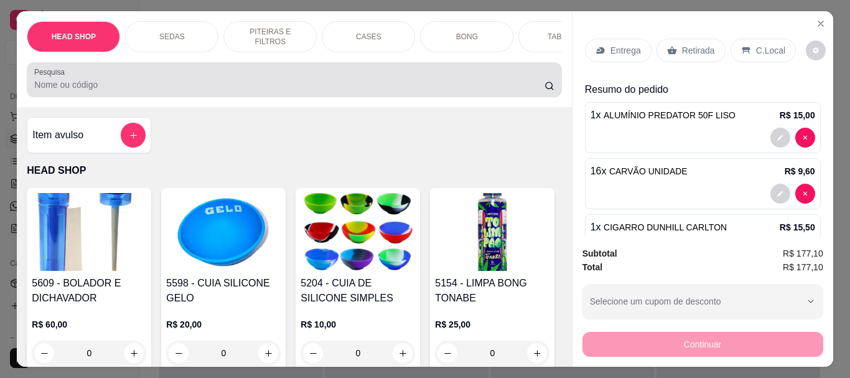
click at [94, 77] on div at bounding box center [294, 79] width 520 height 25
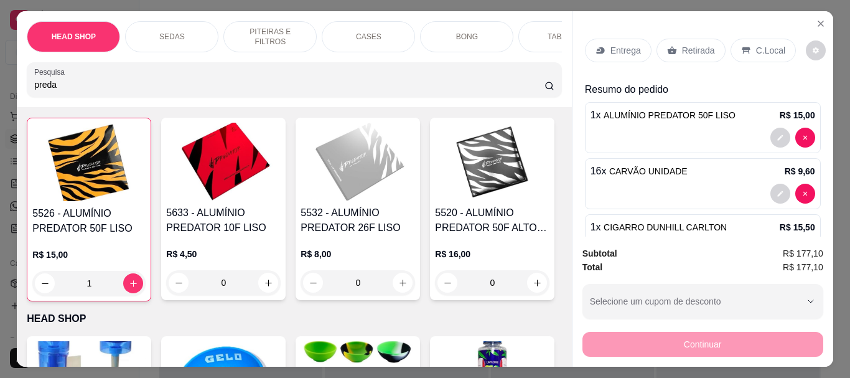
scroll to position [187, 0]
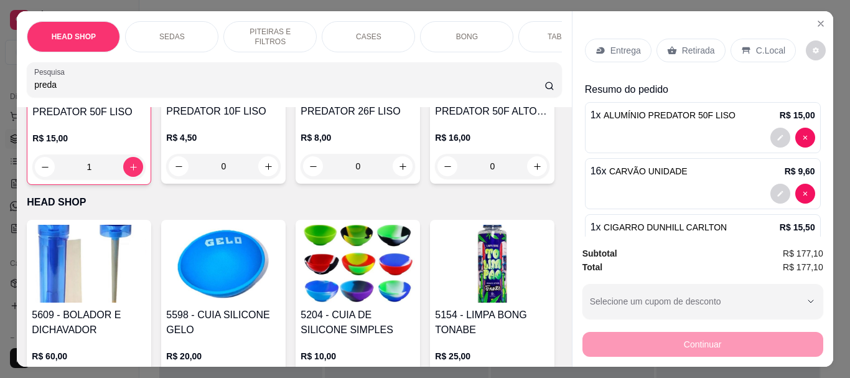
type input "preda"
click at [435, 84] on img at bounding box center [492, 45] width 115 height 78
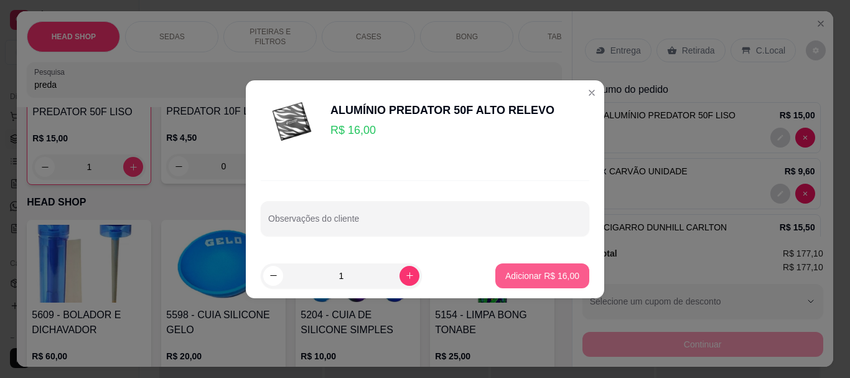
click at [565, 278] on p "Adicionar R$ 16,00" at bounding box center [543, 276] width 74 height 12
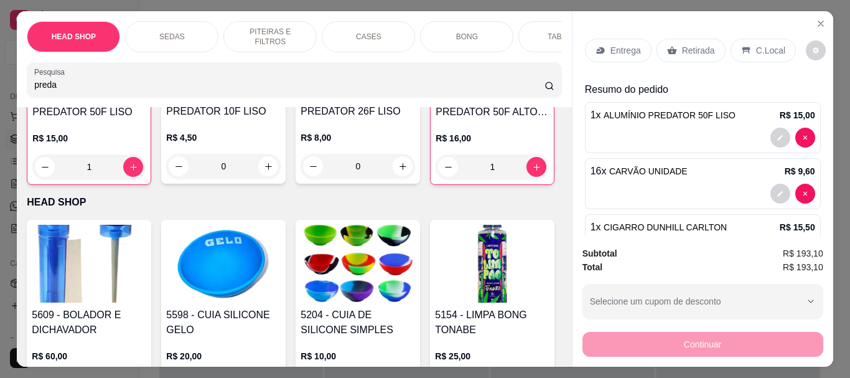
type input "1"
click at [57, 87] on input "preda" at bounding box center [289, 84] width 511 height 12
type input "p"
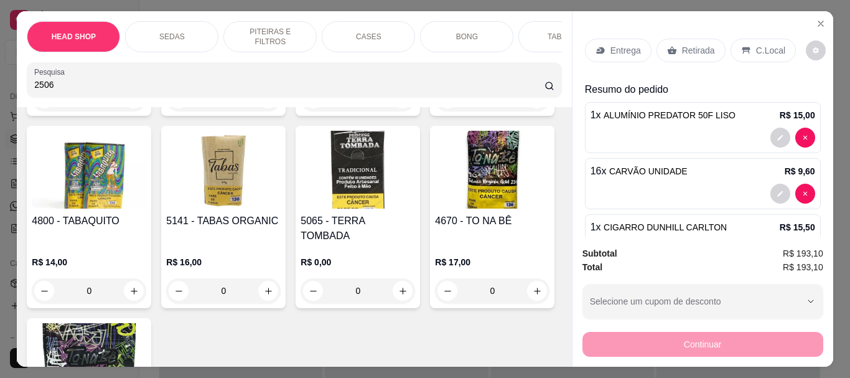
scroll to position [6177, 0]
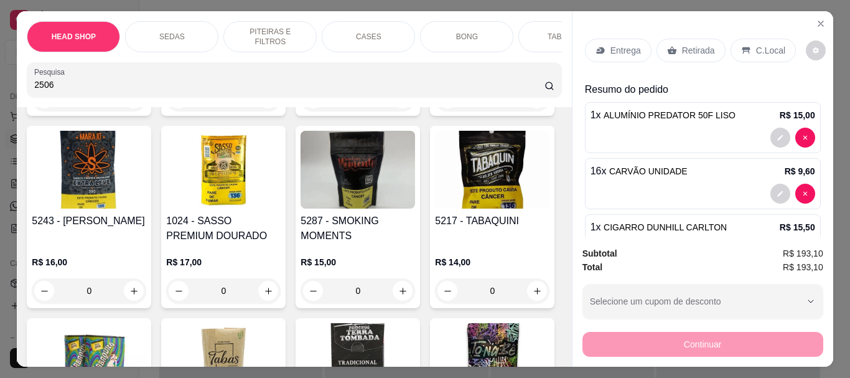
type input "2506"
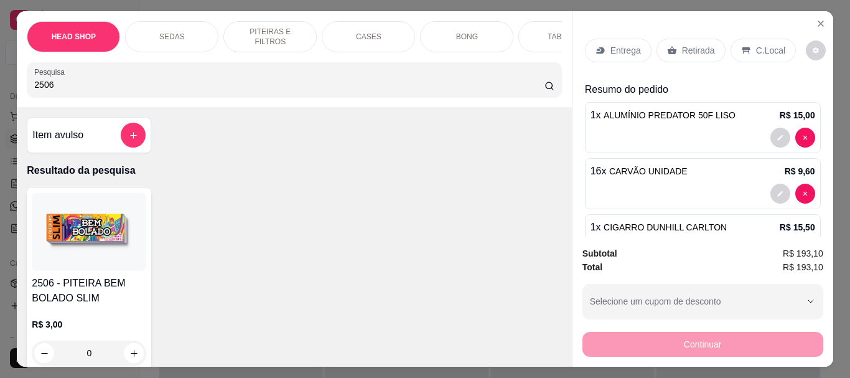
click at [84, 257] on img at bounding box center [89, 232] width 115 height 78
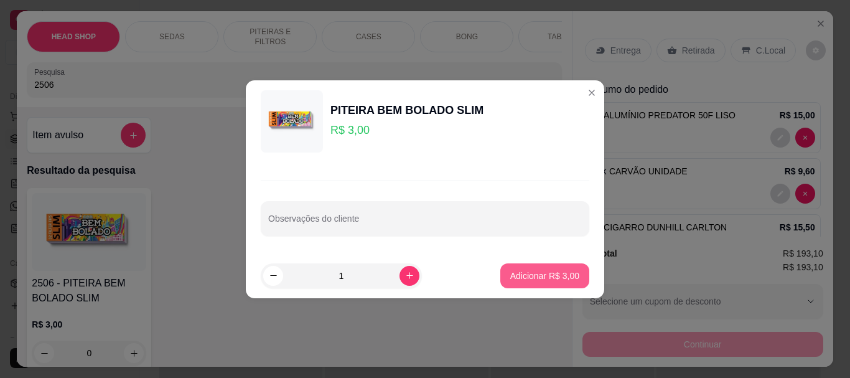
click at [544, 280] on p "Adicionar R$ 3,00" at bounding box center [545, 276] width 69 height 12
type input "1"
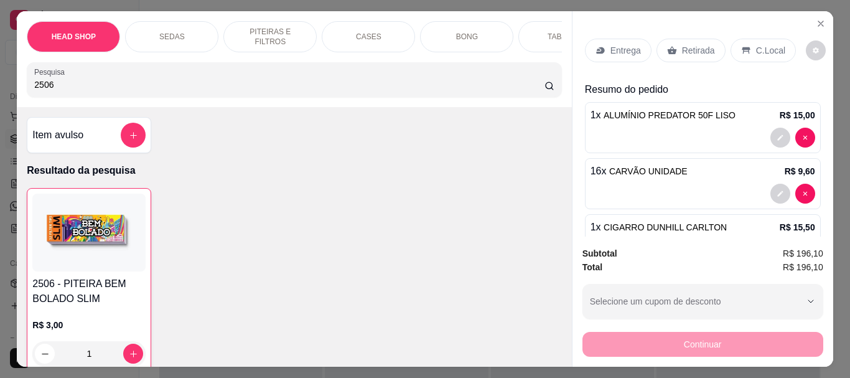
click at [93, 89] on input "2506" at bounding box center [289, 84] width 511 height 12
type input "2"
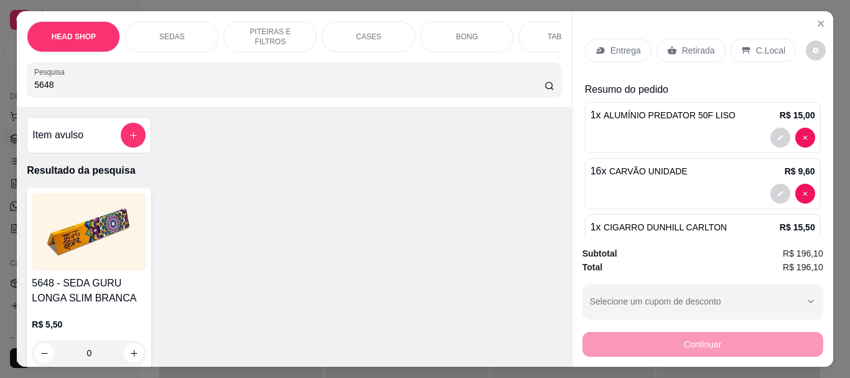
type input "5648"
click at [94, 260] on img at bounding box center [89, 232] width 115 height 78
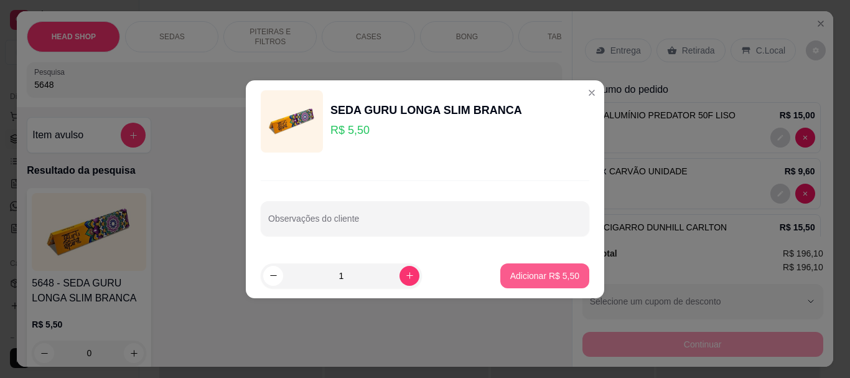
click at [529, 278] on p "Adicionar R$ 5,50" at bounding box center [545, 276] width 69 height 12
type input "1"
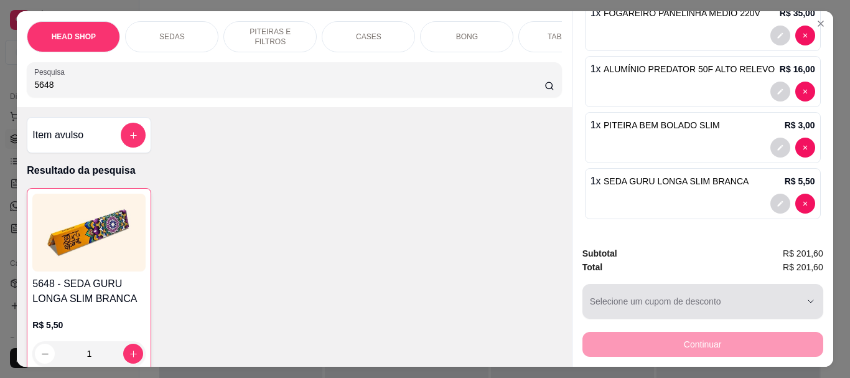
scroll to position [33, 0]
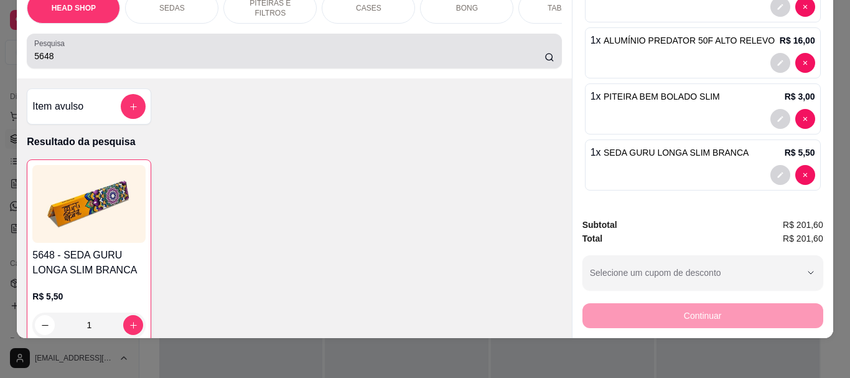
click at [80, 51] on input "5648" at bounding box center [289, 56] width 511 height 12
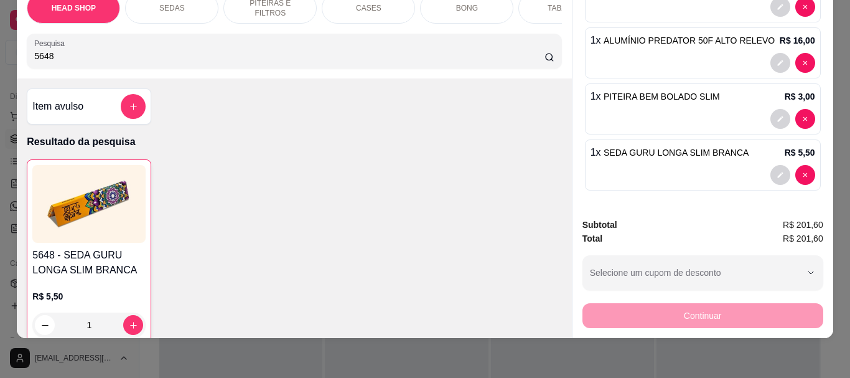
click at [97, 221] on img at bounding box center [88, 204] width 113 height 78
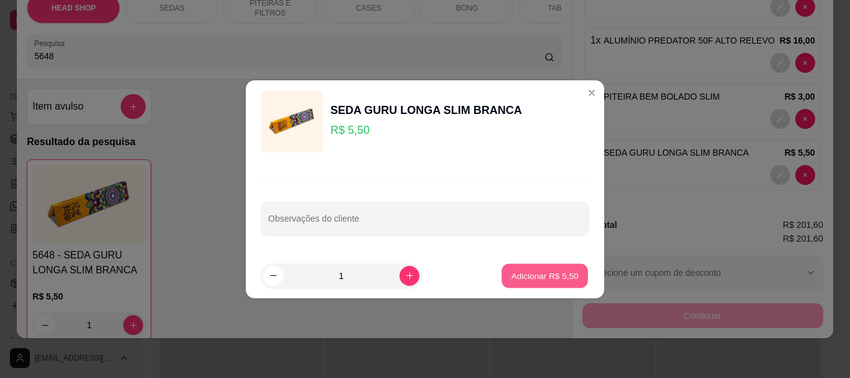
click at [530, 281] on p "Adicionar R$ 5,50" at bounding box center [544, 276] width 67 height 12
type input "2"
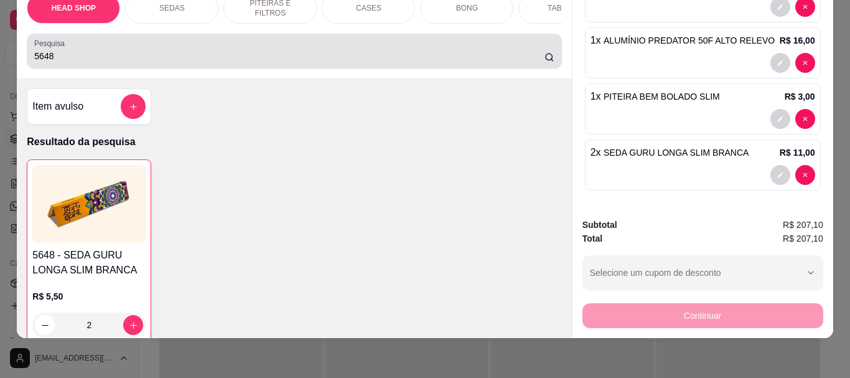
click at [114, 52] on input "5648" at bounding box center [289, 56] width 511 height 12
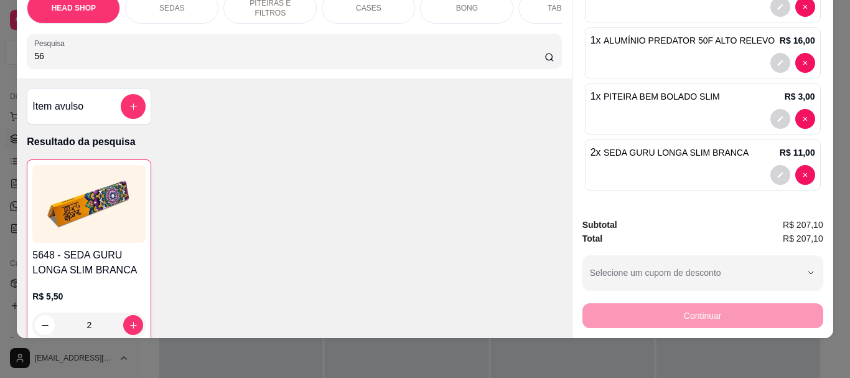
type input "5"
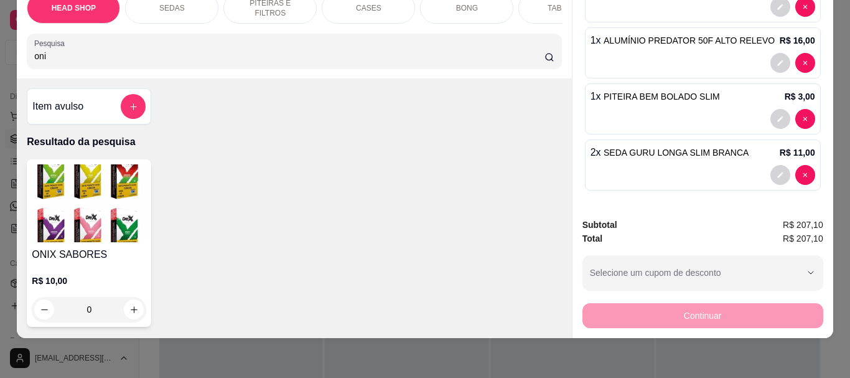
type input "oni"
click at [89, 219] on img at bounding box center [89, 203] width 115 height 78
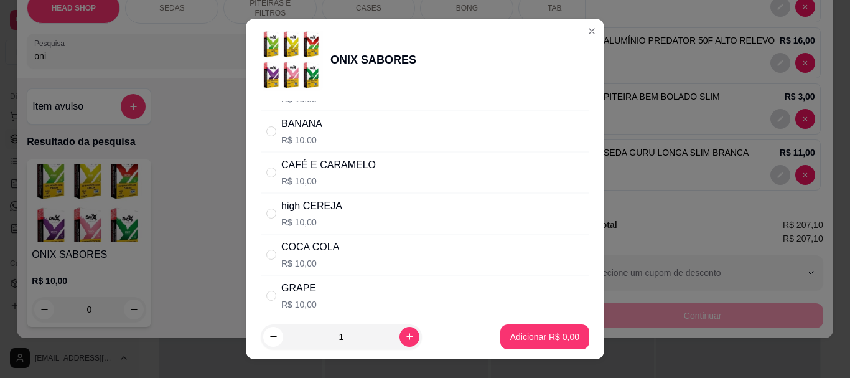
scroll to position [62, 0]
click at [323, 211] on div "high CEREJA" at bounding box center [311, 207] width 61 height 15
radio input "true"
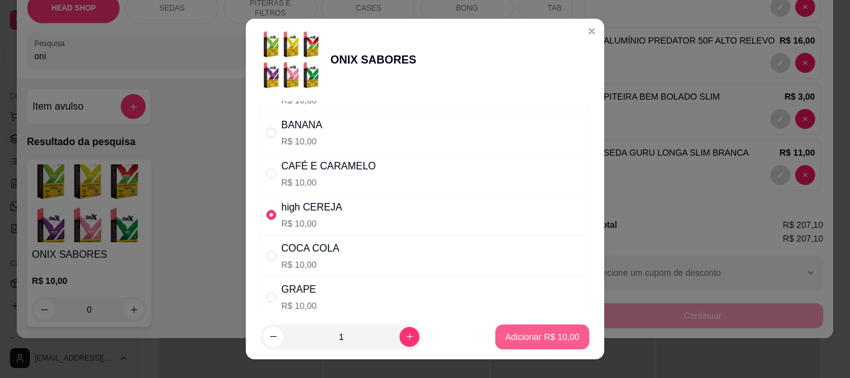
click at [523, 342] on p "Adicionar R$ 10,00" at bounding box center [543, 337] width 74 height 12
type input "1"
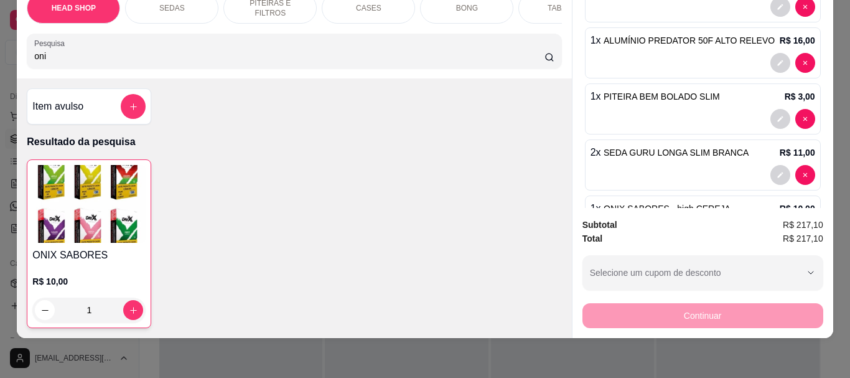
click at [78, 52] on input "oni" at bounding box center [289, 56] width 511 height 12
type input "o"
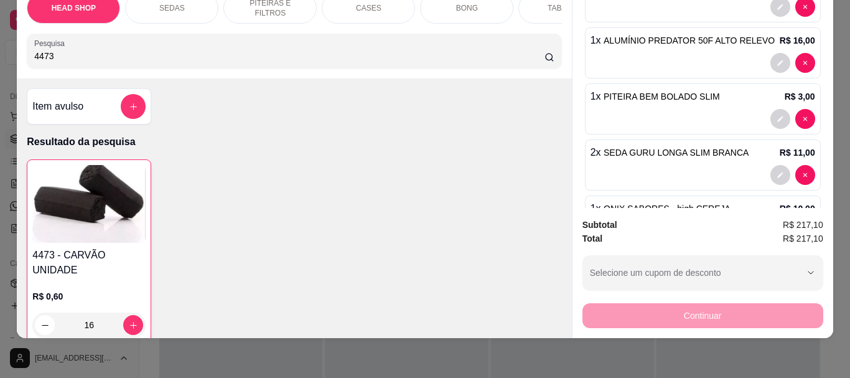
type input "4473"
click at [114, 215] on img at bounding box center [88, 204] width 113 height 78
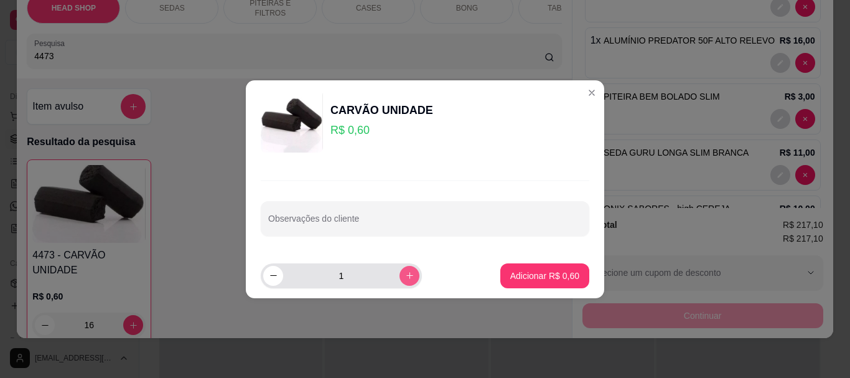
click at [407, 276] on icon "increase-product-quantity" at bounding box center [410, 275] width 7 height 7
click at [407, 276] on icon "increase-product-quantity" at bounding box center [410, 275] width 6 height 6
click at [407, 276] on icon "increase-product-quantity" at bounding box center [410, 275] width 7 height 7
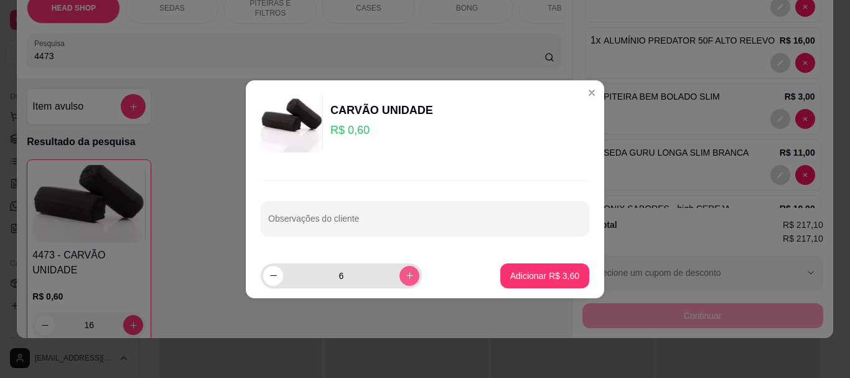
click at [407, 276] on icon "increase-product-quantity" at bounding box center [410, 275] width 7 height 7
click at [274, 270] on button "decrease-product-quantity" at bounding box center [273, 276] width 20 height 20
type input "7"
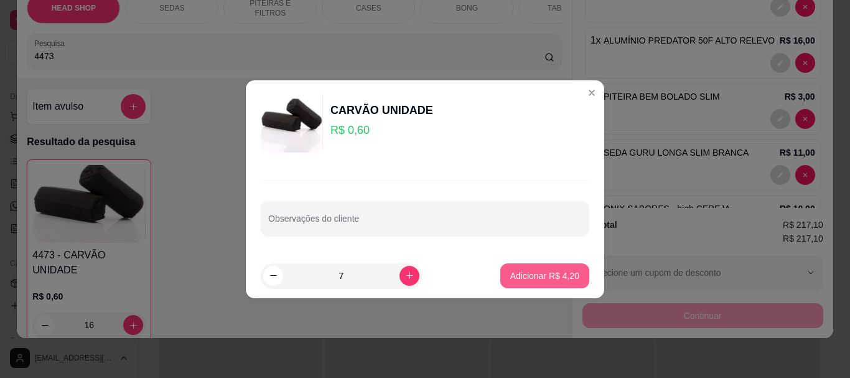
click at [542, 278] on p "Adicionar R$ 4,20" at bounding box center [545, 276] width 69 height 12
type input "23"
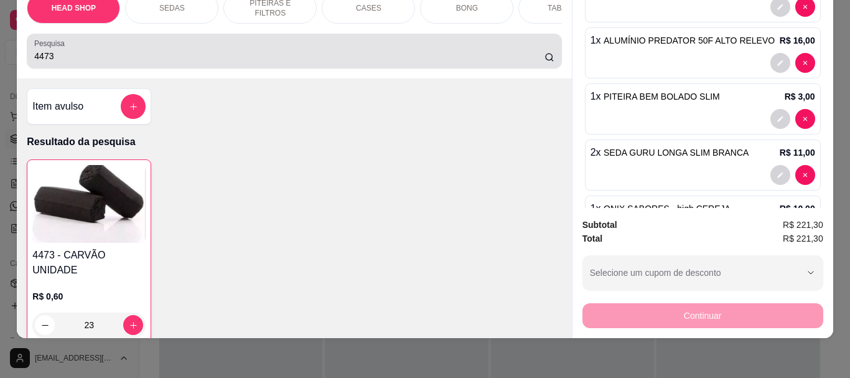
click at [73, 53] on input "4473" at bounding box center [289, 56] width 511 height 12
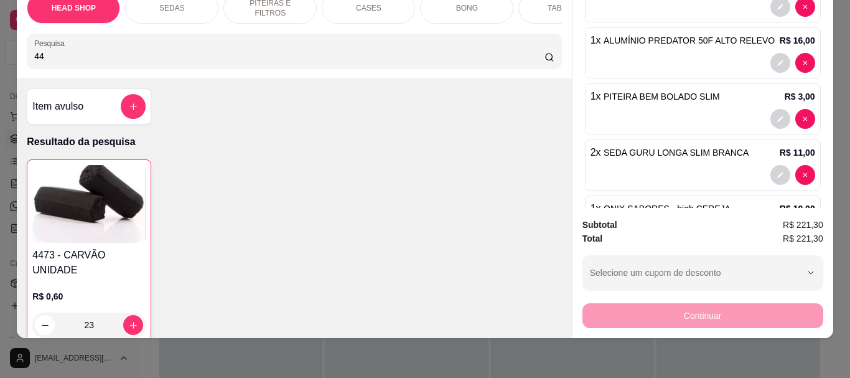
type input "4"
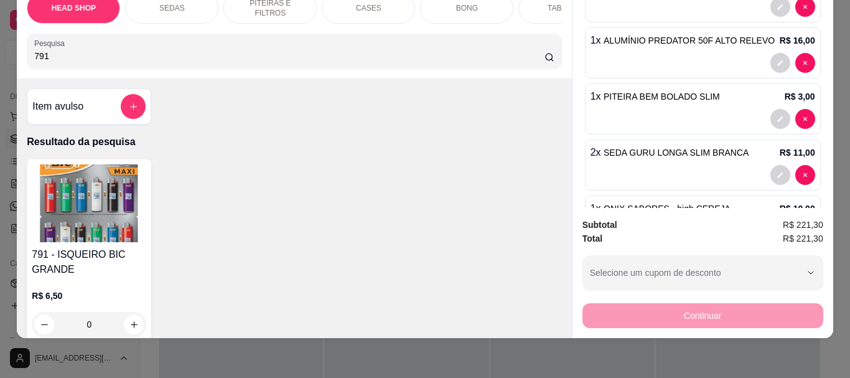
type input "791"
click at [112, 211] on img at bounding box center [89, 203] width 115 height 78
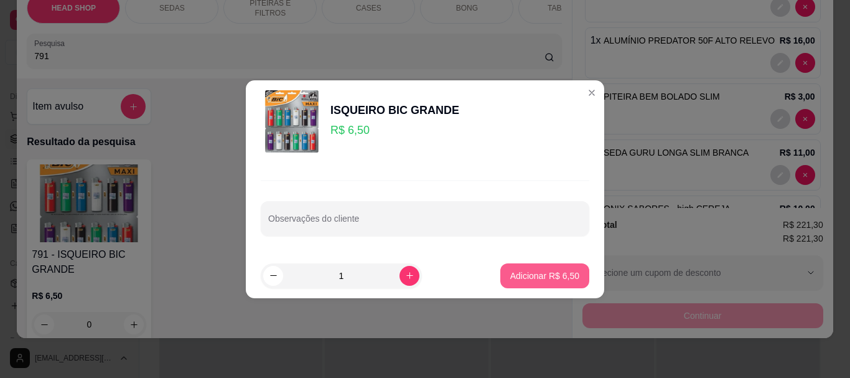
click at [515, 273] on p "Adicionar R$ 6,50" at bounding box center [545, 276] width 69 height 12
type input "1"
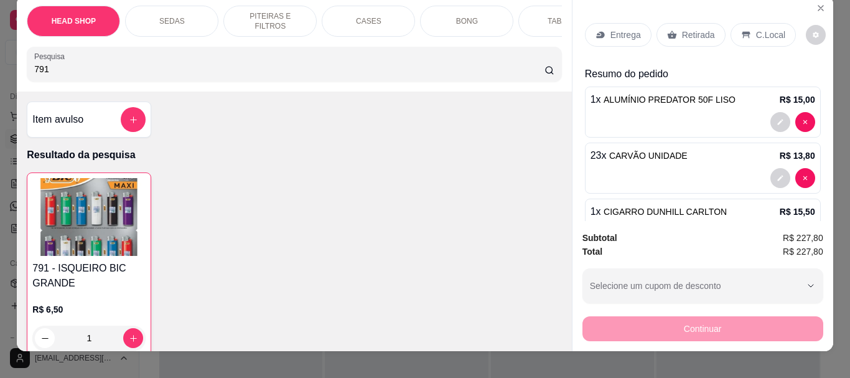
scroll to position [0, 0]
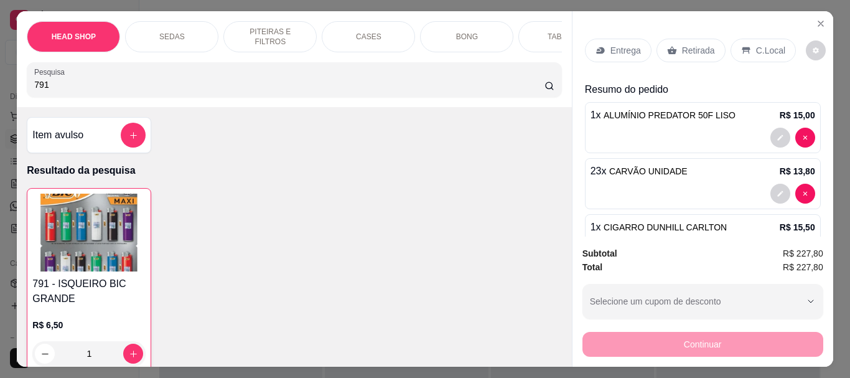
click at [682, 44] on p "Retirada" at bounding box center [698, 50] width 33 height 12
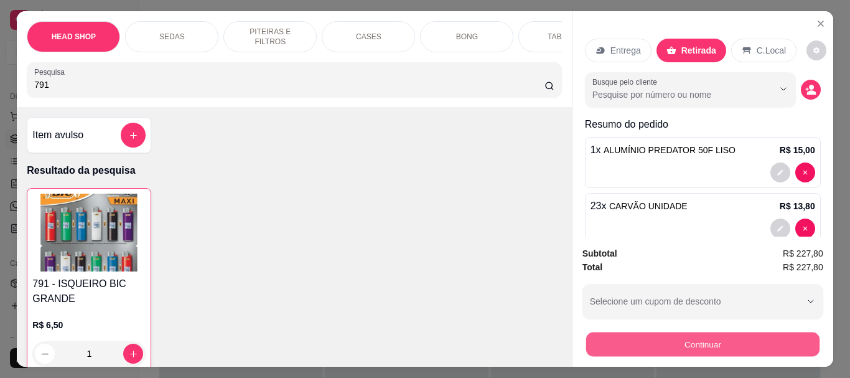
click at [668, 337] on button "Continuar" at bounding box center [702, 344] width 233 height 24
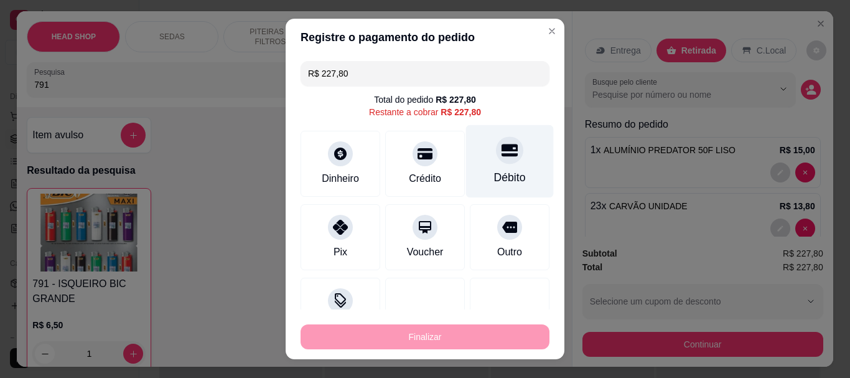
click at [504, 170] on div "Débito" at bounding box center [510, 178] width 32 height 16
type input "R$ 0,00"
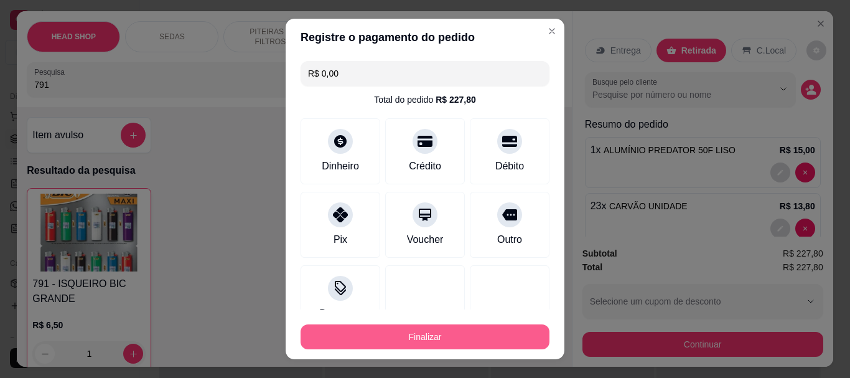
click at [494, 327] on button "Finalizar" at bounding box center [425, 336] width 249 height 25
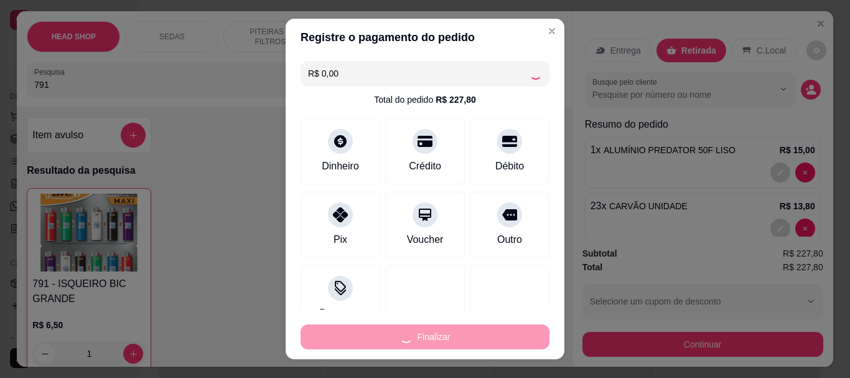
type input "0"
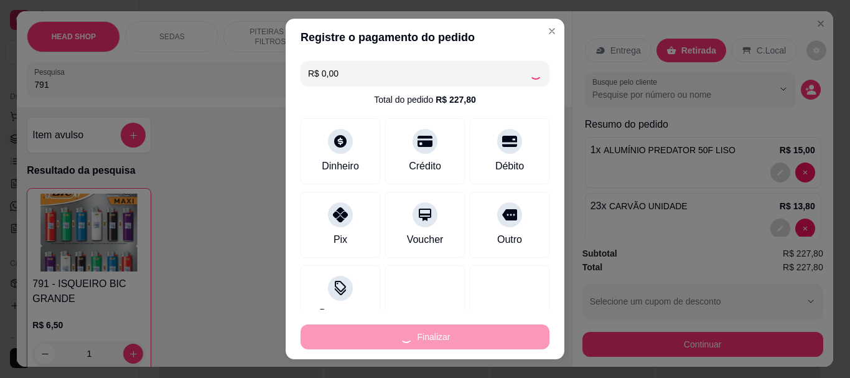
type input "0"
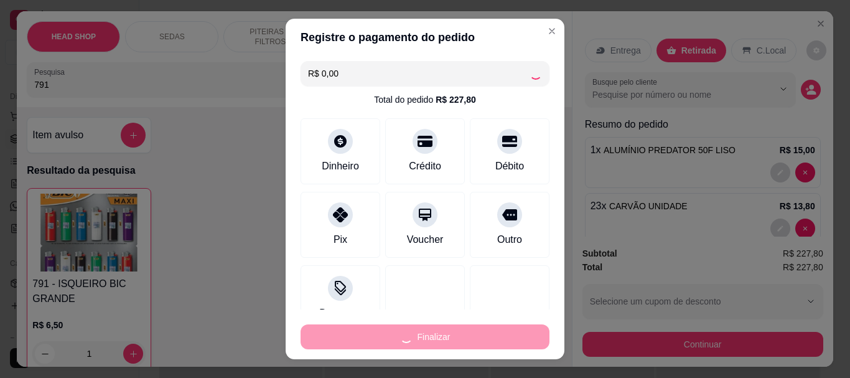
type input "0"
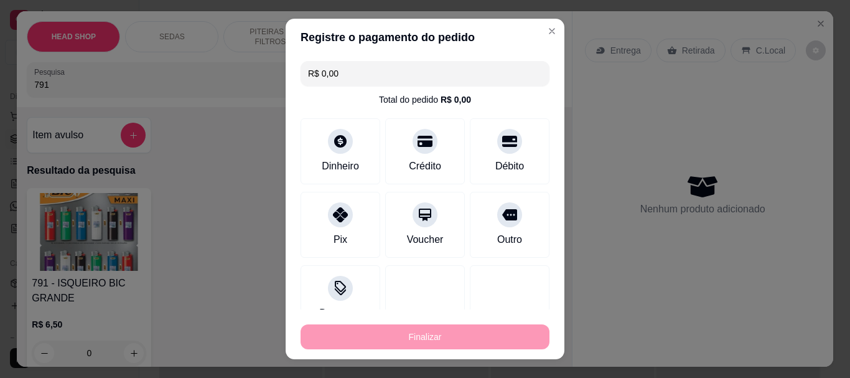
type input "-R$ 227,80"
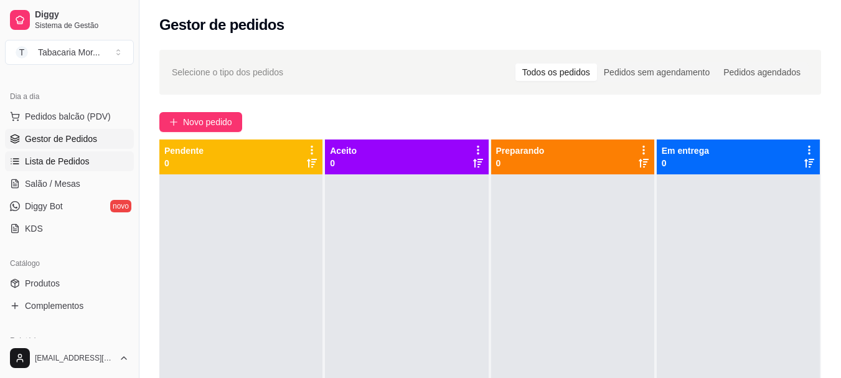
click at [65, 161] on span "Lista de Pedidos" at bounding box center [57, 161] width 65 height 12
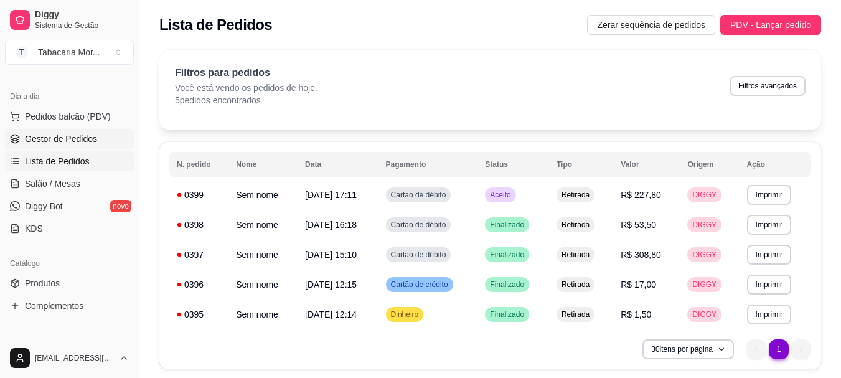
click at [65, 146] on link "Gestor de Pedidos" at bounding box center [69, 139] width 129 height 20
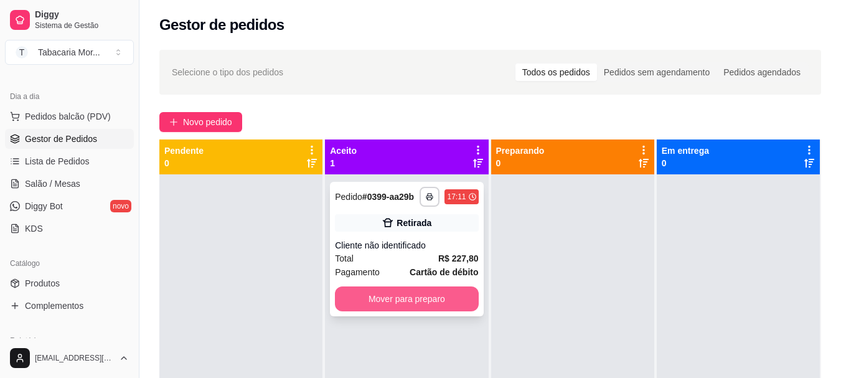
click at [398, 291] on button "Mover para preparo" at bounding box center [406, 298] width 143 height 25
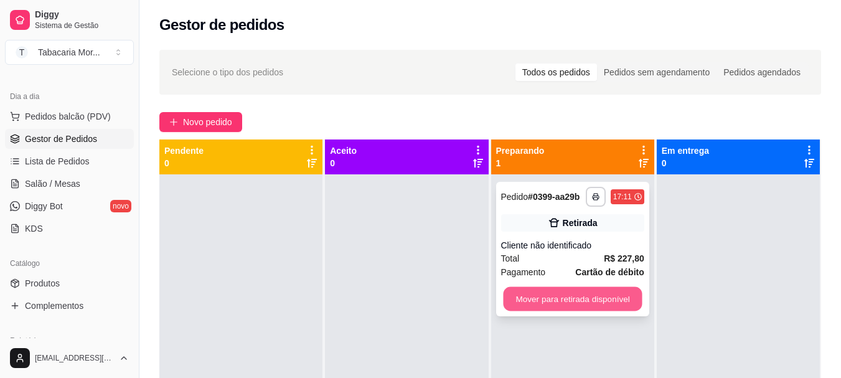
click at [539, 296] on button "Mover para retirada disponível" at bounding box center [572, 299] width 139 height 24
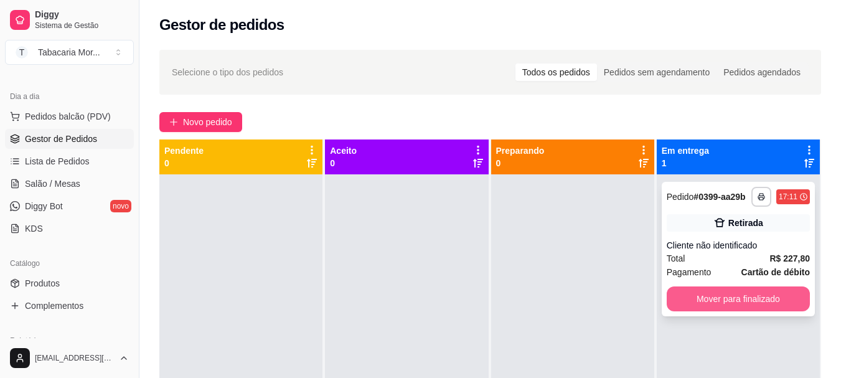
click at [749, 294] on button "Mover para finalizado" at bounding box center [738, 298] width 143 height 25
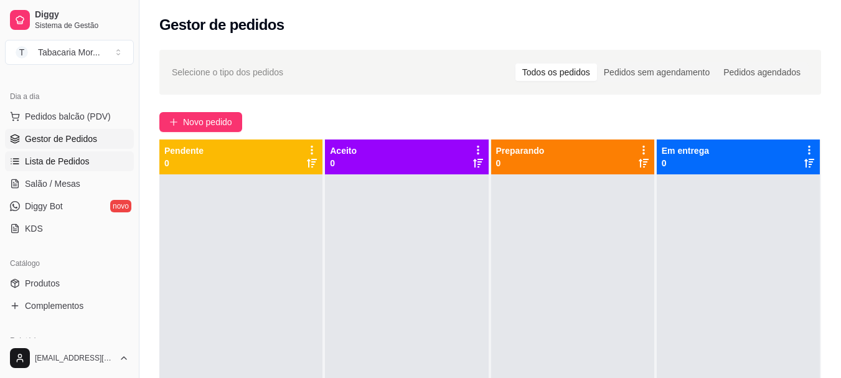
click at [64, 155] on span "Lista de Pedidos" at bounding box center [57, 161] width 65 height 12
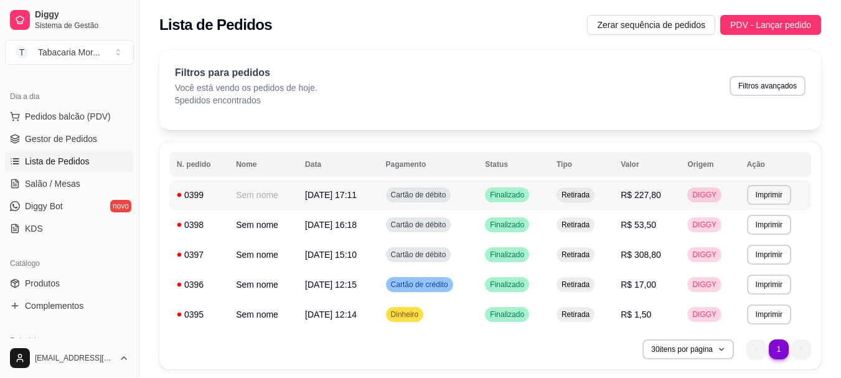
click at [341, 190] on span "[DATE] 17:11" at bounding box center [331, 195] width 52 height 10
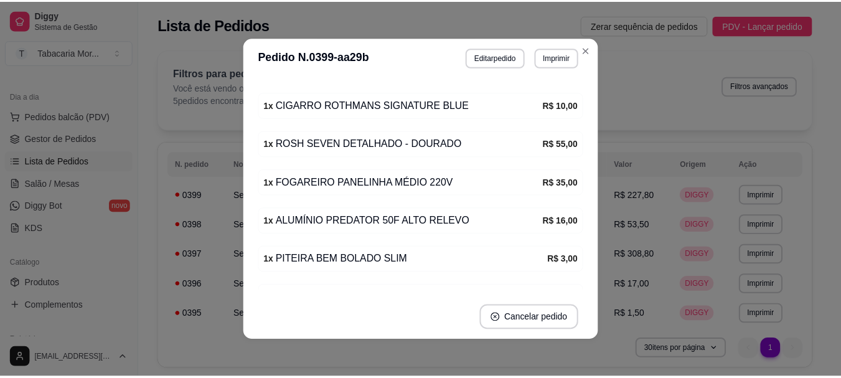
scroll to position [436, 0]
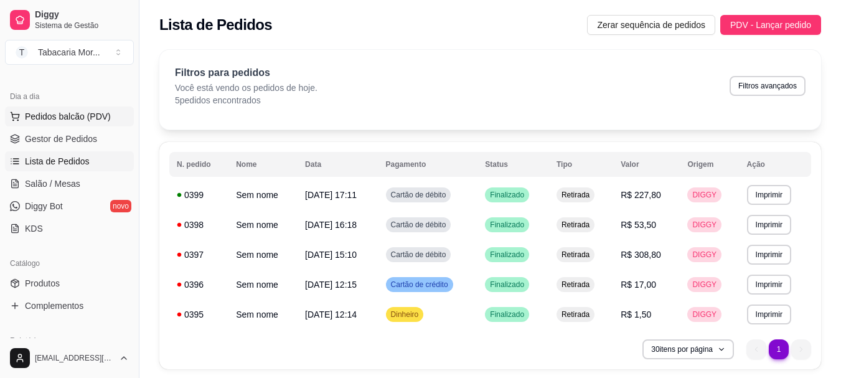
click at [64, 111] on span "Pedidos balcão (PDV)" at bounding box center [68, 116] width 86 height 12
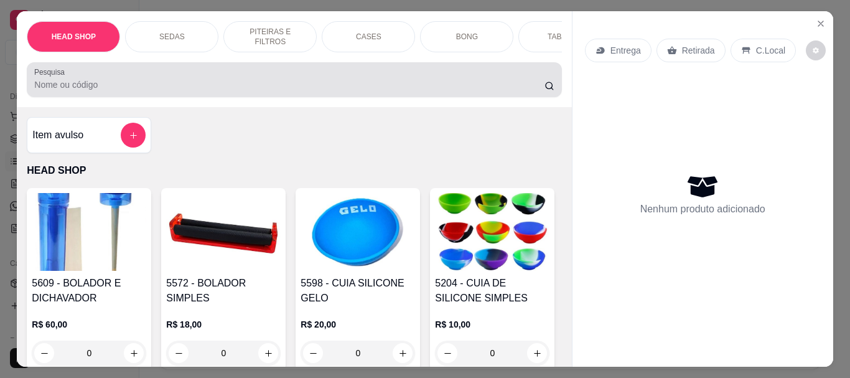
click at [50, 85] on input "Pesquisa" at bounding box center [289, 84] width 511 height 12
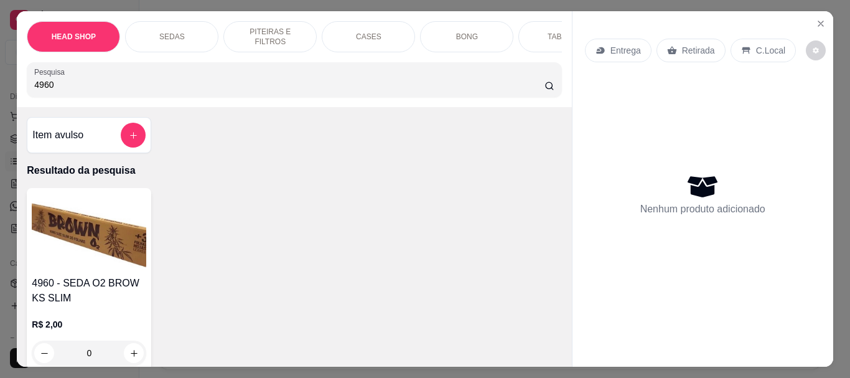
type input "4960"
click at [83, 241] on img at bounding box center [89, 232] width 115 height 78
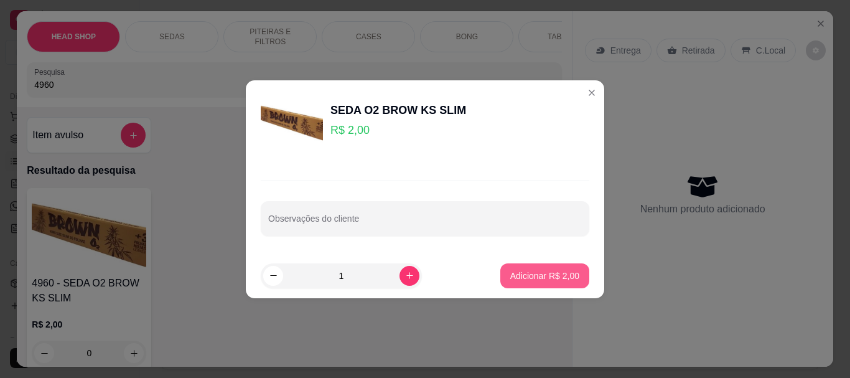
click at [545, 286] on button "Adicionar R$ 2,00" at bounding box center [545, 275] width 89 height 25
type input "1"
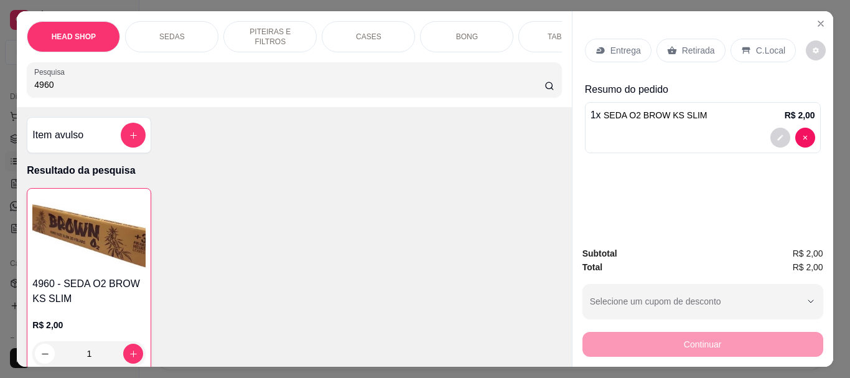
click at [669, 40] on div "Retirada" at bounding box center [691, 51] width 69 height 24
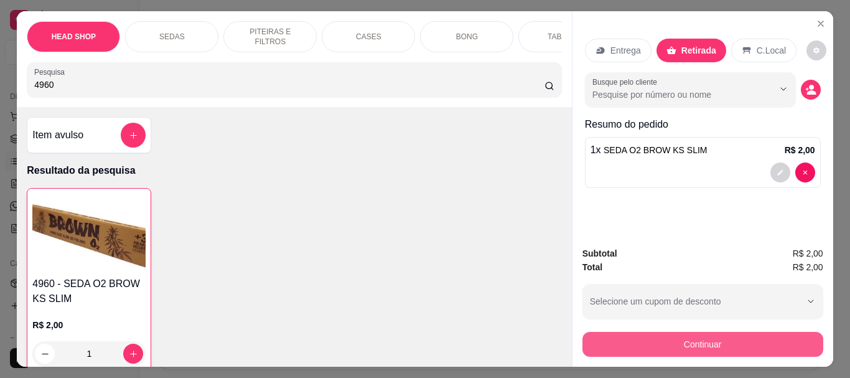
click at [710, 344] on button "Continuar" at bounding box center [703, 344] width 241 height 25
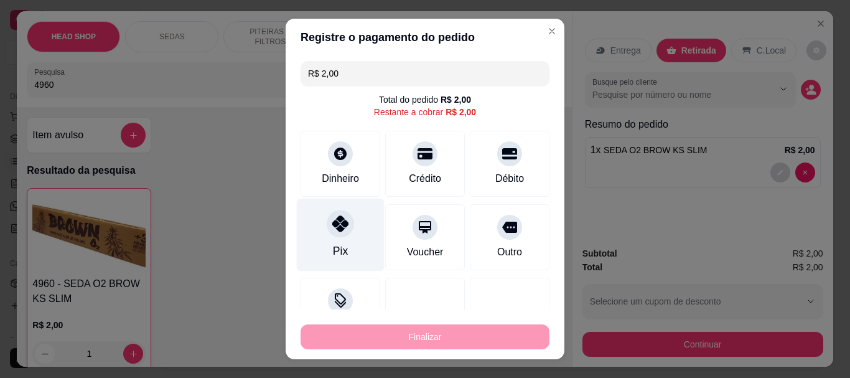
click at [335, 228] on icon at bounding box center [340, 224] width 16 height 16
type input "R$ 0,00"
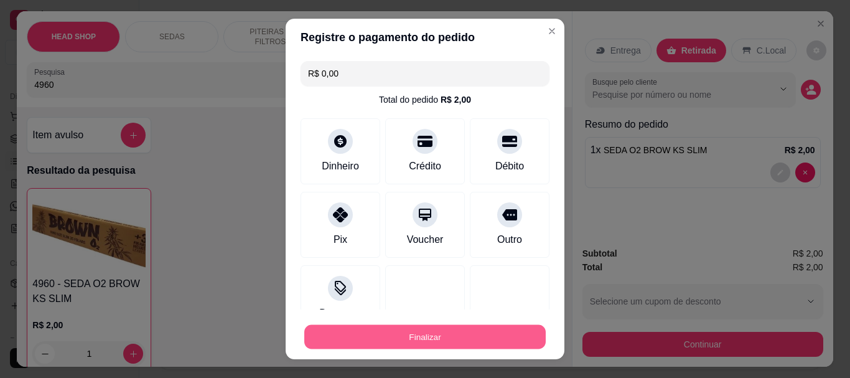
click at [424, 336] on button "Finalizar" at bounding box center [425, 336] width 242 height 24
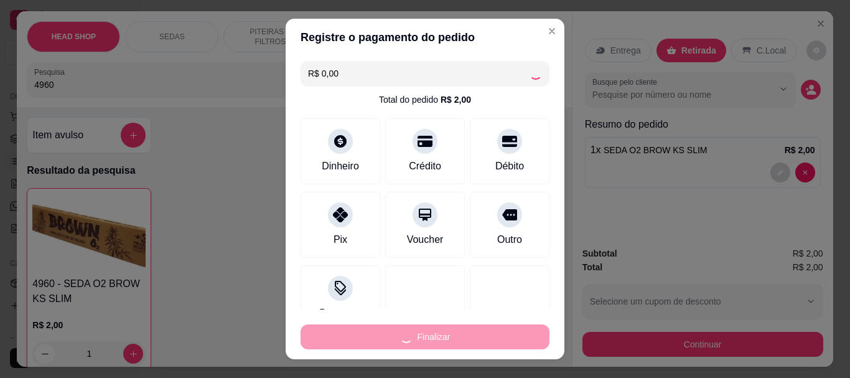
type input "0"
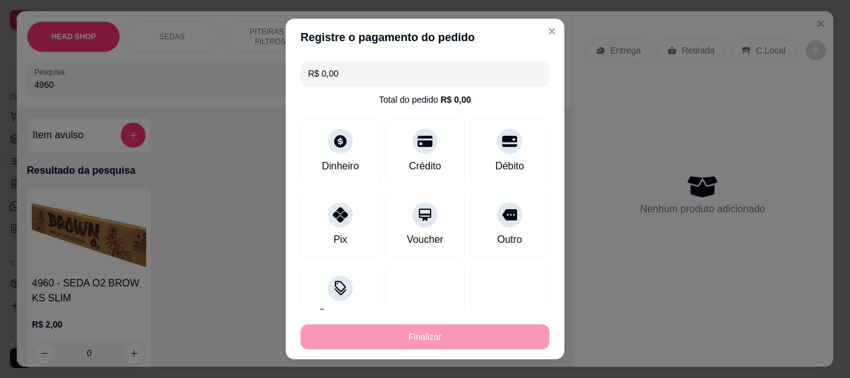
type input "-R$ 2,00"
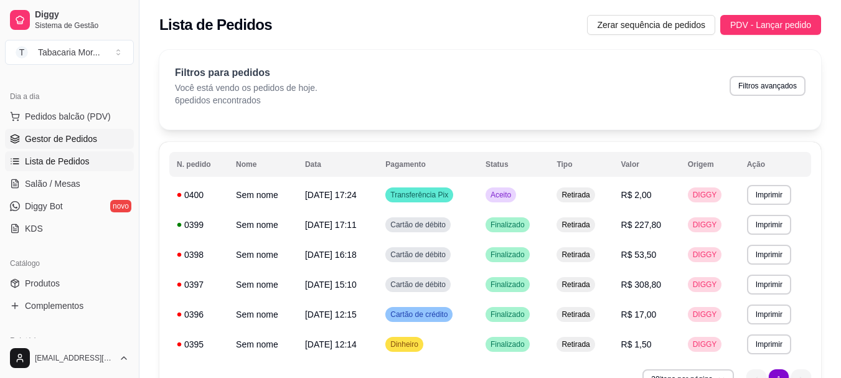
click at [66, 134] on span "Gestor de Pedidos" at bounding box center [61, 139] width 72 height 12
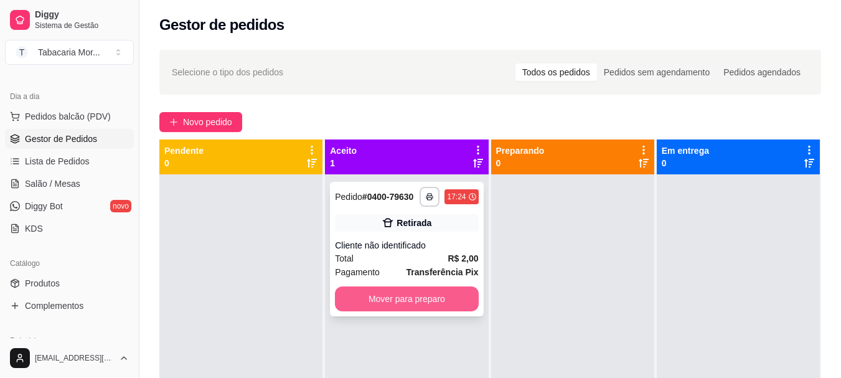
click at [376, 294] on button "Mover para preparo" at bounding box center [406, 298] width 143 height 25
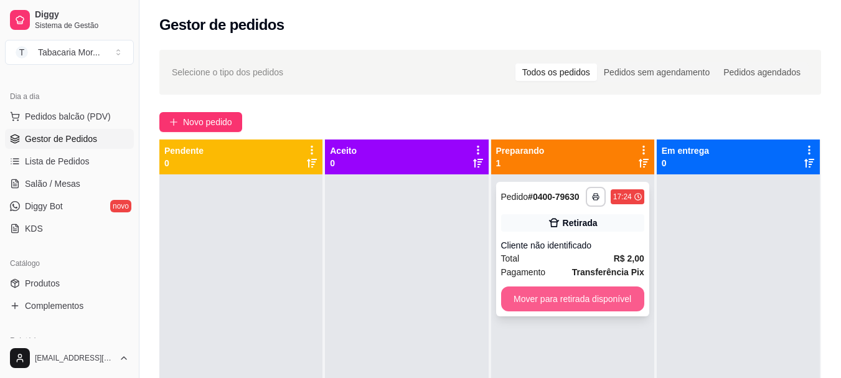
click at [581, 291] on button "Mover para retirada disponível" at bounding box center [572, 298] width 143 height 25
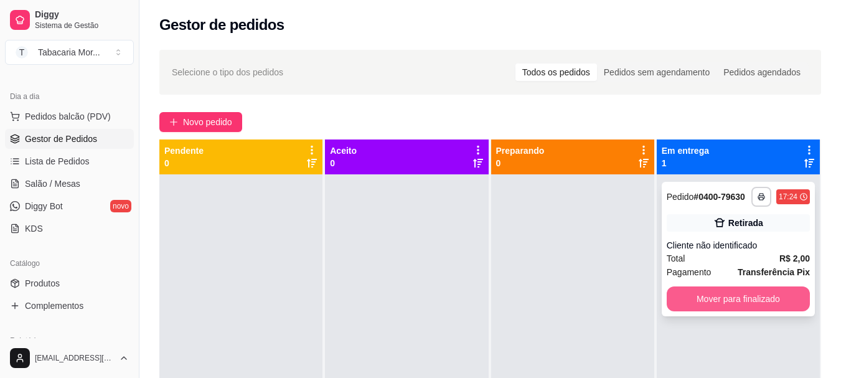
click at [697, 309] on button "Mover para finalizado" at bounding box center [738, 298] width 143 height 25
